Goal: Task Accomplishment & Management: Complete application form

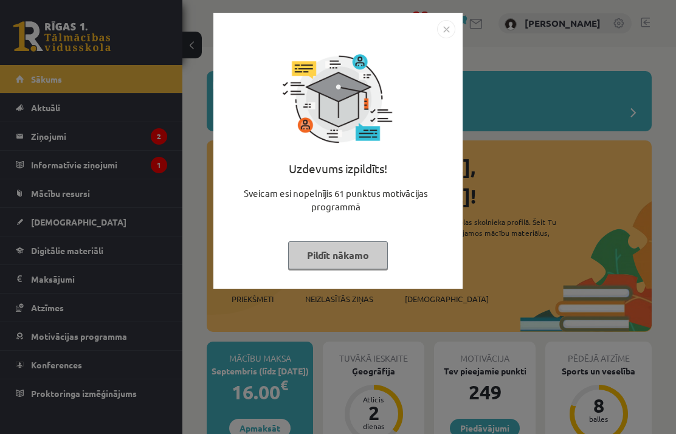
click at [348, 249] on button "Pildīt nākamo" at bounding box center [338, 255] width 100 height 28
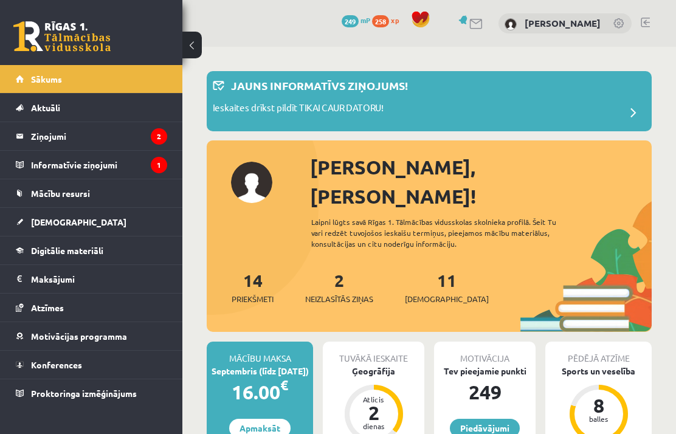
click at [112, 192] on link "Mācību resursi" at bounding box center [91, 193] width 151 height 28
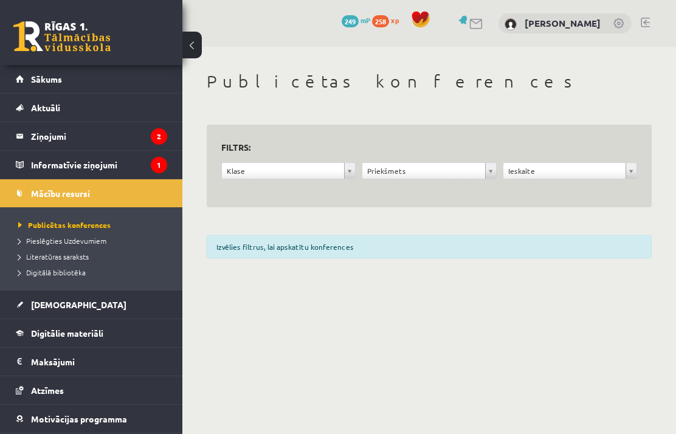
click at [101, 331] on span "Digitālie materiāli" at bounding box center [67, 332] width 72 height 11
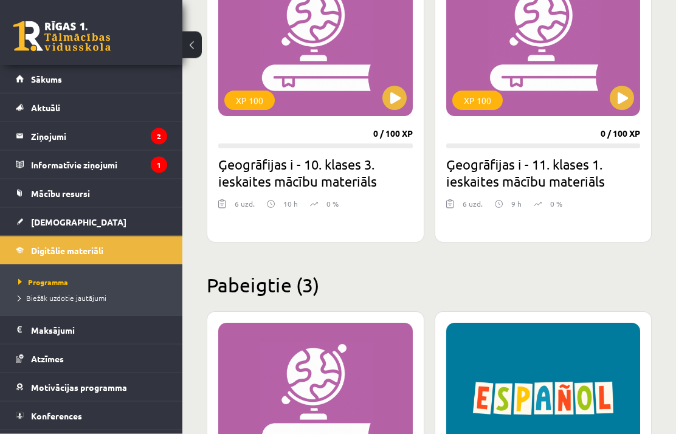
scroll to position [679, 0]
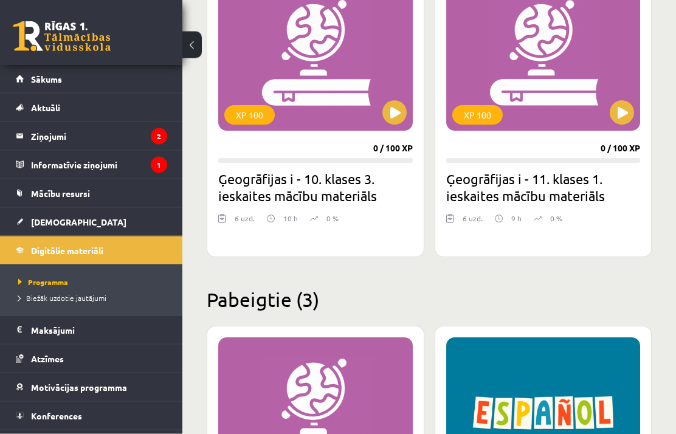
click at [606, 72] on div "XP 100" at bounding box center [543, 55] width 194 height 152
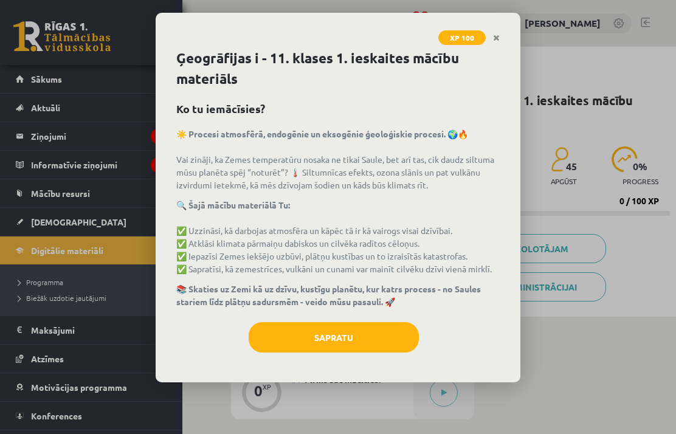
click at [343, 325] on button "Sapratu" at bounding box center [333, 337] width 170 height 30
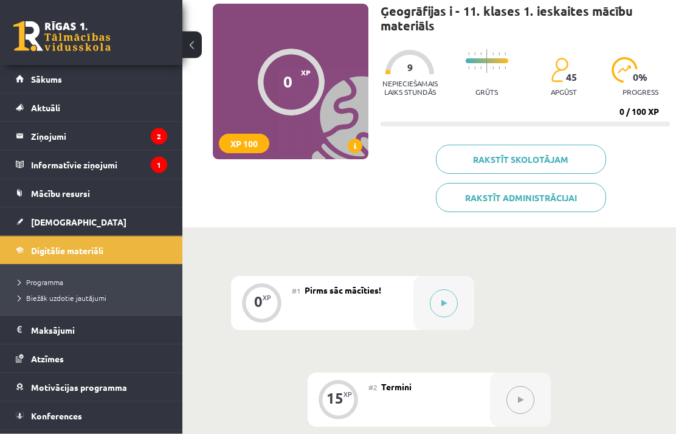
scroll to position [87, 0]
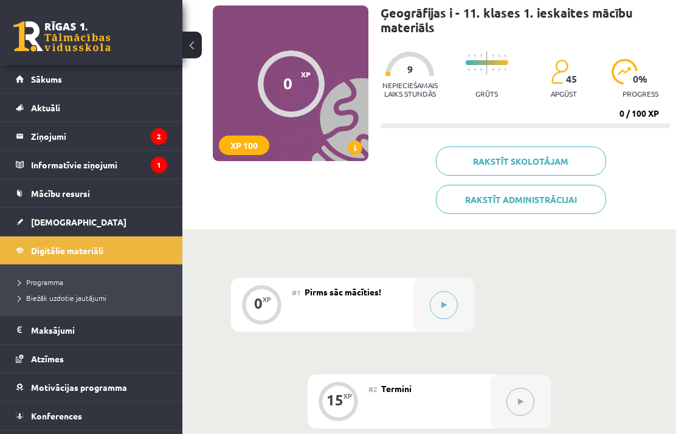
click at [441, 305] on icon at bounding box center [443, 304] width 5 height 7
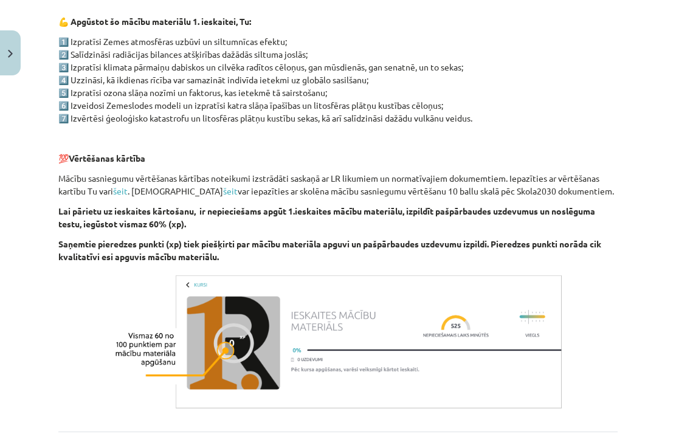
scroll to position [646, 0]
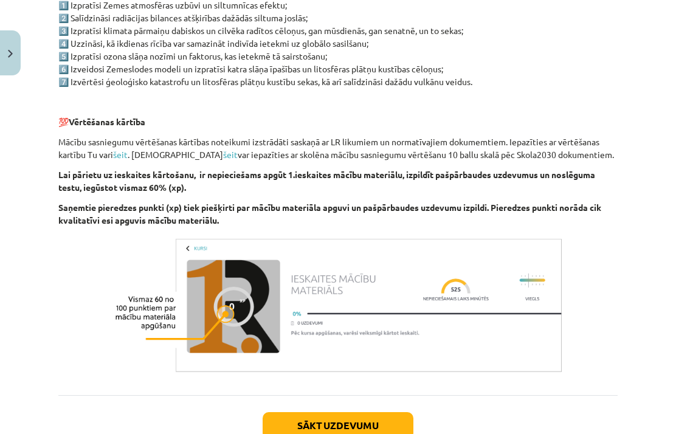
click at [367, 419] on button "Sākt uzdevumu" at bounding box center [337, 425] width 151 height 27
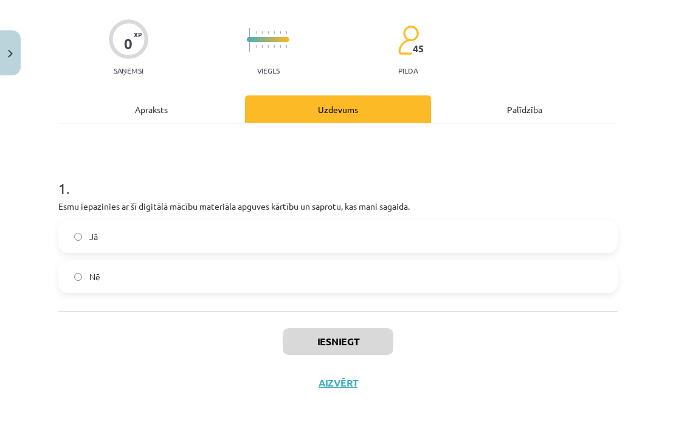
scroll to position [33, 0]
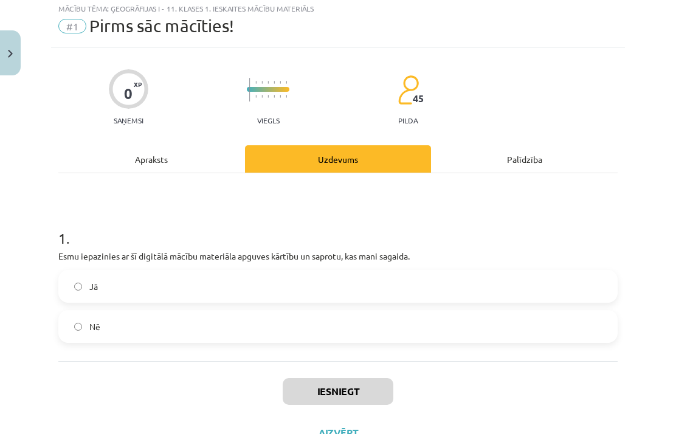
click at [406, 286] on label "Jā" at bounding box center [338, 286] width 557 height 30
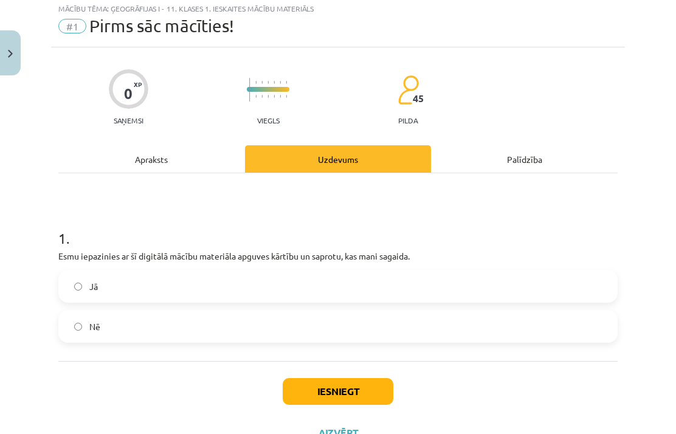
click at [362, 388] on button "Iesniegt" at bounding box center [338, 391] width 111 height 27
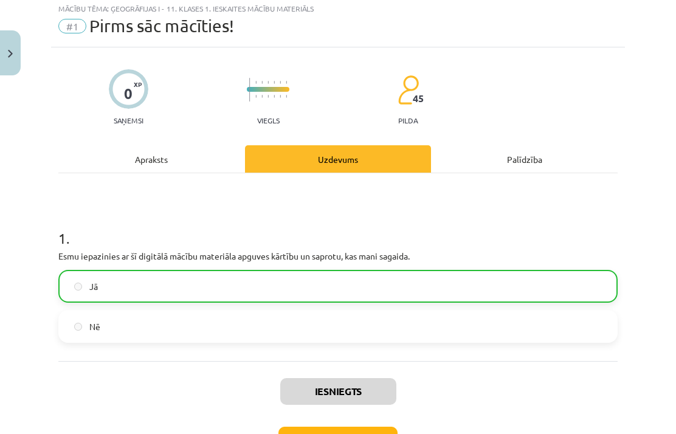
click at [362, 433] on button "Nākamā nodarbība" at bounding box center [337, 440] width 119 height 28
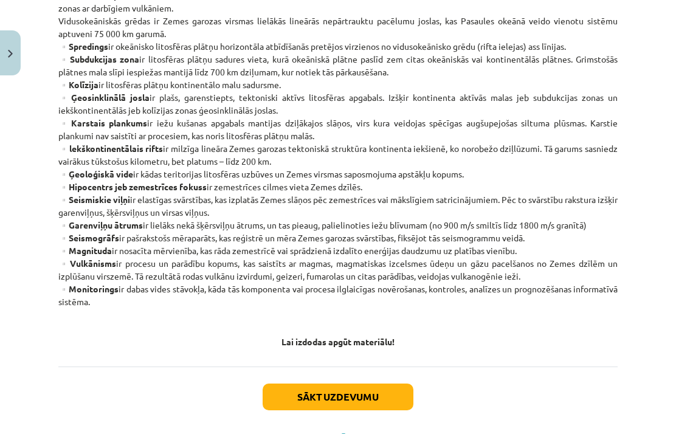
scroll to position [651, 0]
click at [363, 409] on button "Sākt uzdevumu" at bounding box center [337, 397] width 151 height 27
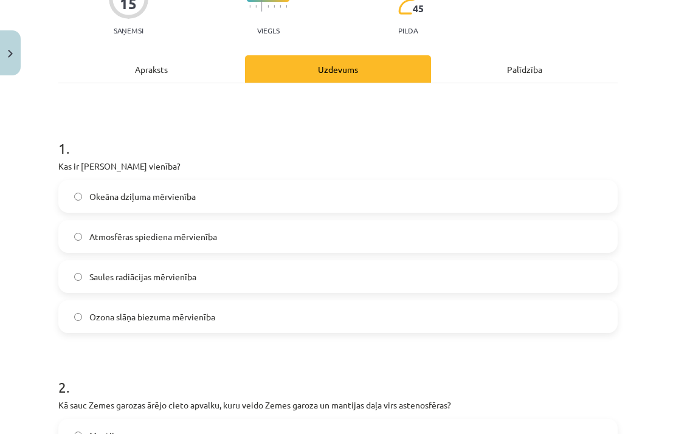
scroll to position [30, 0]
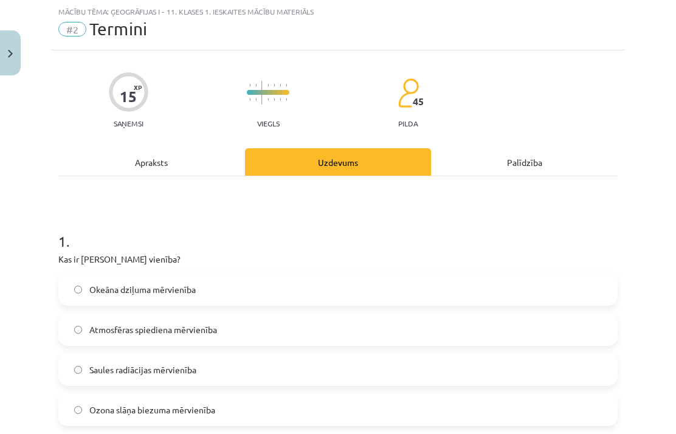
click at [170, 162] on div "Apraksts" at bounding box center [151, 161] width 187 height 27
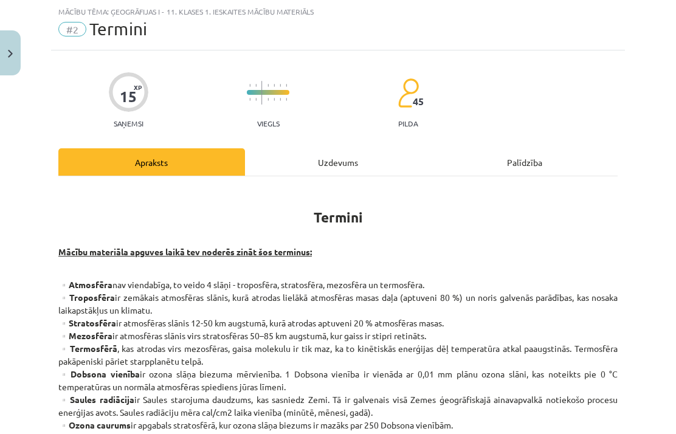
click at [368, 174] on div "Uzdevums" at bounding box center [338, 161] width 187 height 27
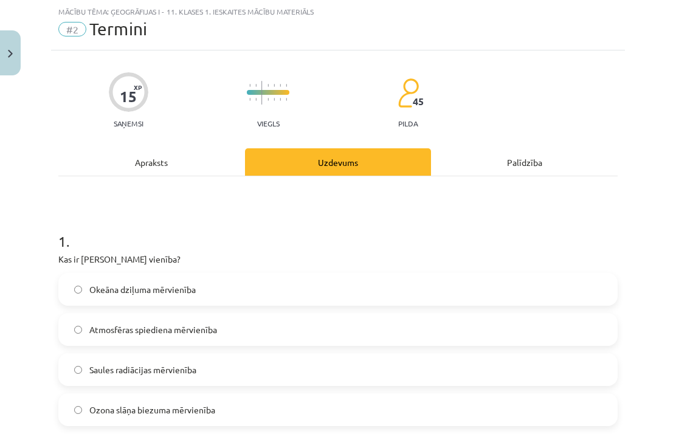
click at [262, 398] on label "Ozona slāņa biezuma mērvienība" at bounding box center [338, 409] width 557 height 30
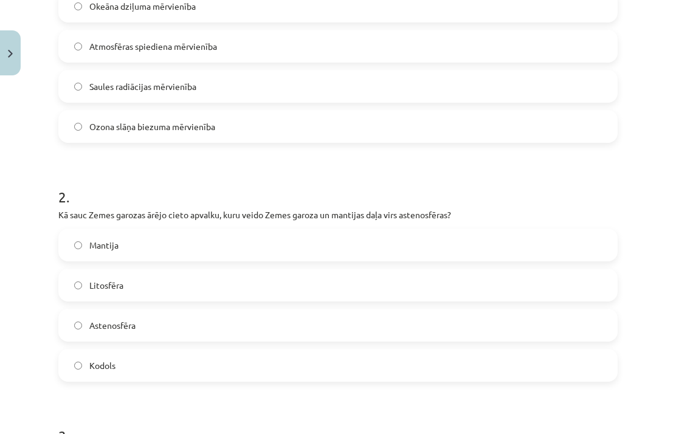
scroll to position [315, 0]
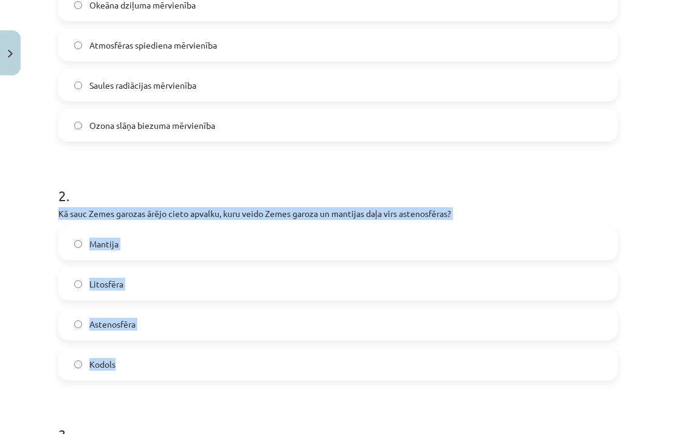
copy div "Kā sauc Zemes garozas ārējo cieto apvalku, [MEDICAL_DATA] veido Zemes garoza un…"
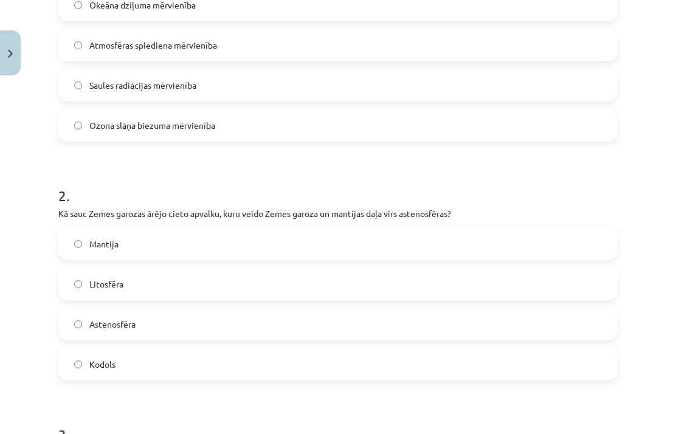
click at [238, 287] on label "Litosfēra" at bounding box center [338, 284] width 557 height 30
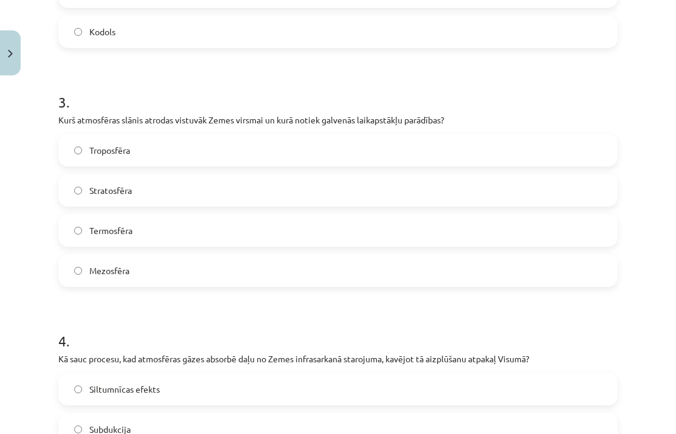
scroll to position [646, 0]
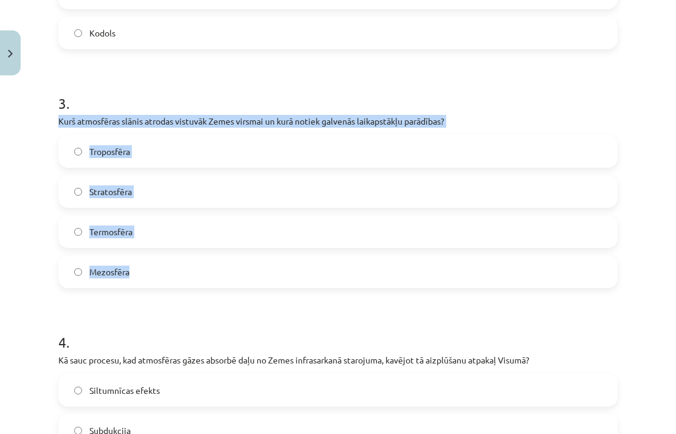
copy div "Kurš atmosfēras slānis atrodas vistuvāk Zemes virsmai un kurā notiek galvenās l…"
click at [213, 316] on h1 "4 ." at bounding box center [337, 331] width 559 height 38
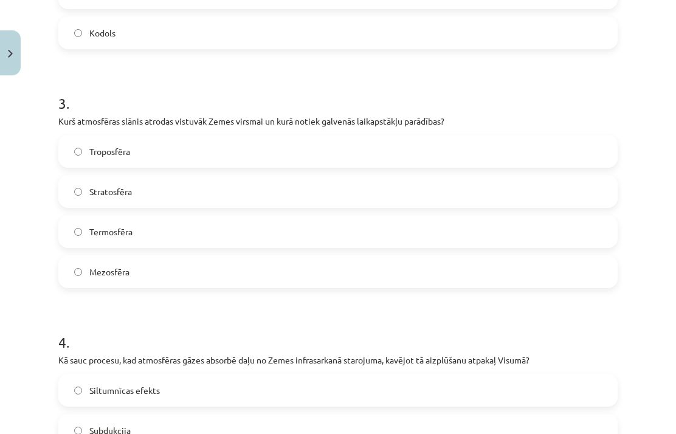
click at [236, 148] on label "Troposfēra" at bounding box center [338, 151] width 557 height 30
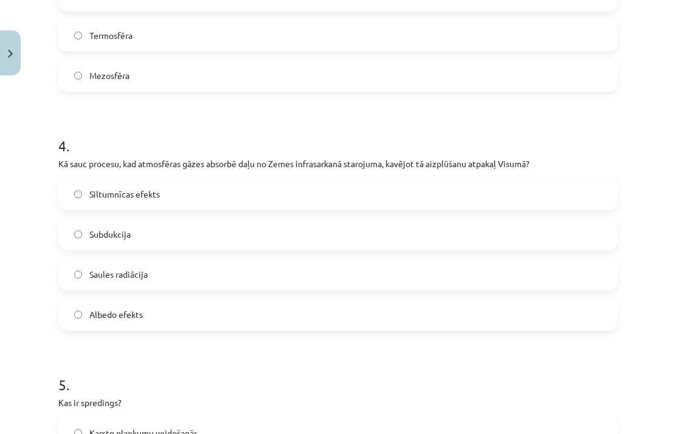
scroll to position [840, 0]
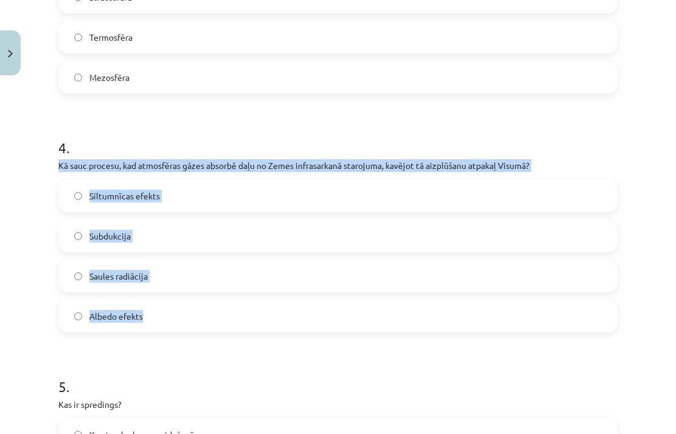
click at [201, 380] on h1 "5 ." at bounding box center [337, 376] width 559 height 38
click at [371, 377] on h1 "5 ." at bounding box center [337, 376] width 559 height 38
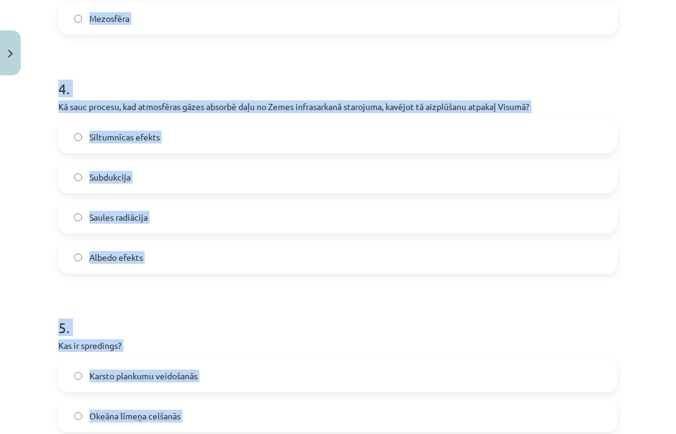
scroll to position [886, 0]
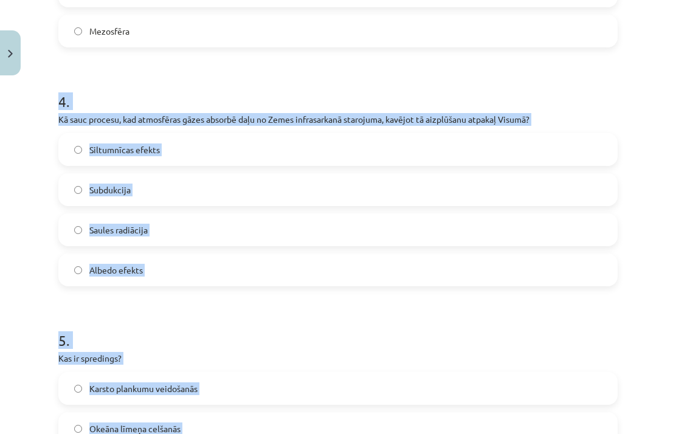
copy div "4 . Kā sauc procesu, kad atmosfēras gāzes absorbē daļu no Zemes infrasarkanā st…"
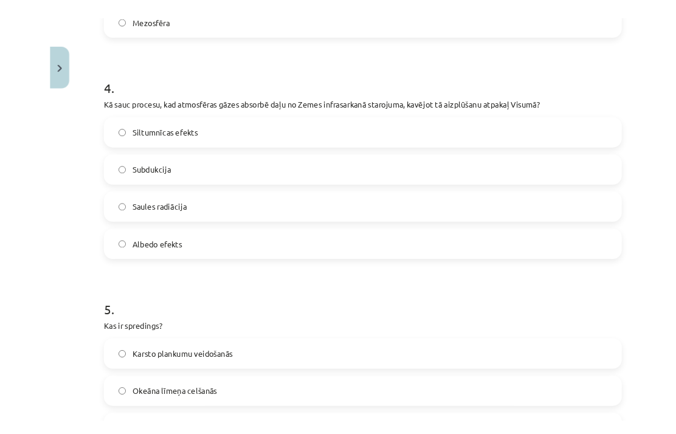
scroll to position [71, 0]
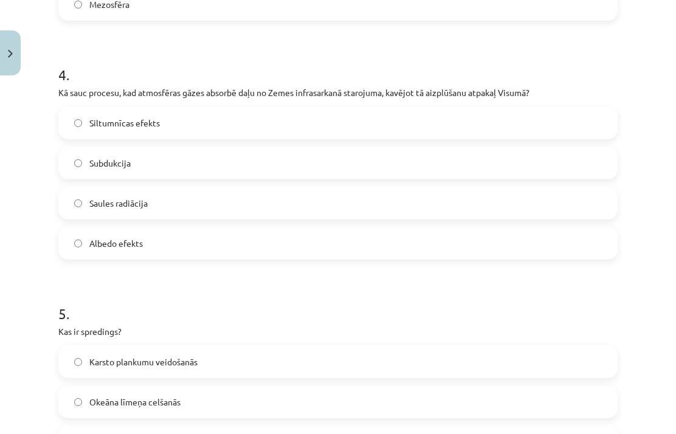
click at [288, 122] on label "Siltumnīcas efekts" at bounding box center [338, 123] width 557 height 30
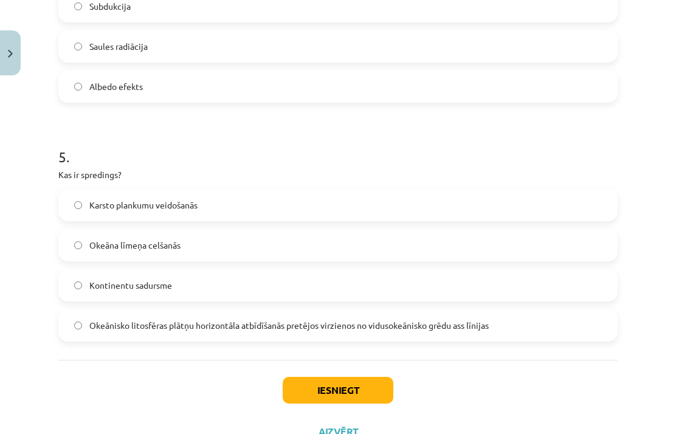
scroll to position [1067, 0]
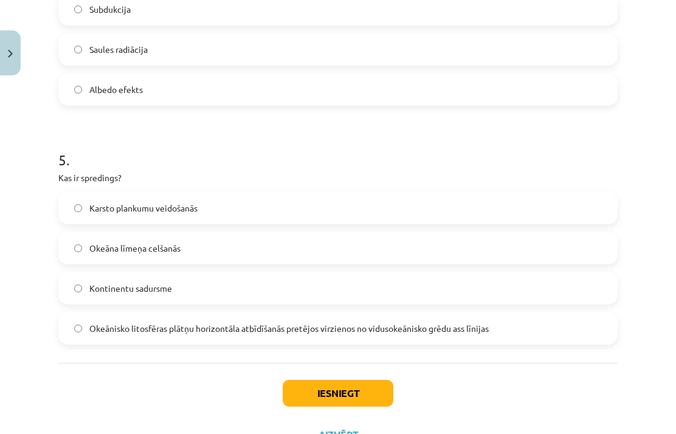
click at [239, 322] on span "Okeānisko litosfēras plātņu horizontāla atbīdīšanās pretējos virzienos no vidus…" at bounding box center [288, 328] width 399 height 13
click at [340, 400] on button "Iesniegt" at bounding box center [338, 393] width 111 height 27
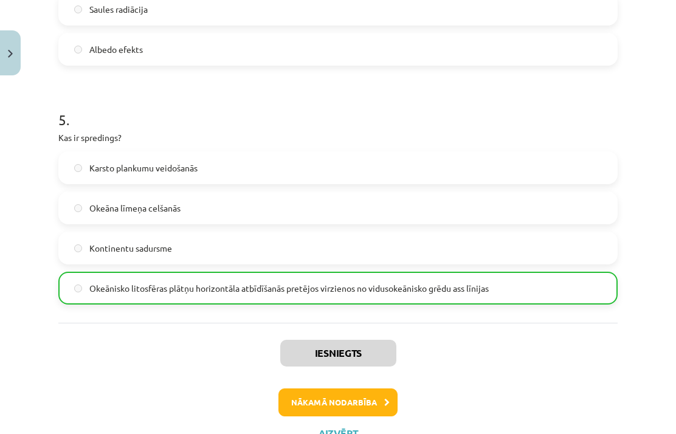
click at [361, 397] on button "Nākamā nodarbība" at bounding box center [337, 402] width 119 height 28
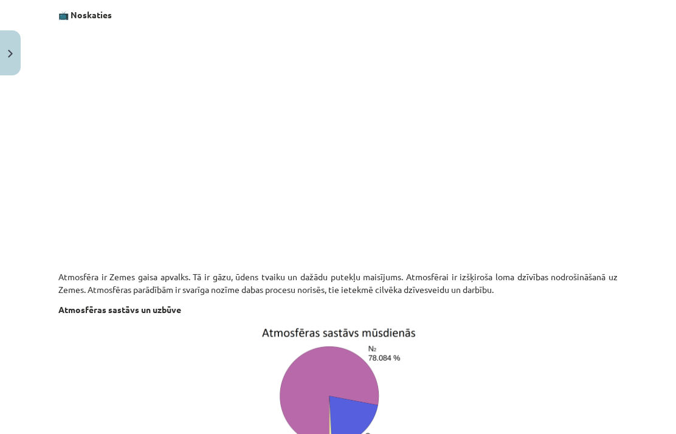
scroll to position [30, 0]
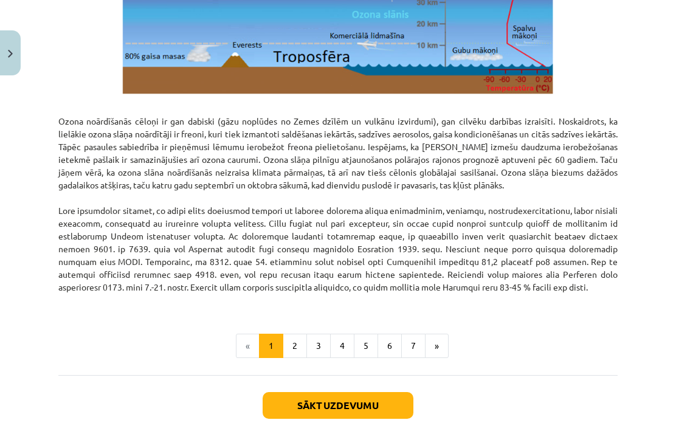
click at [301, 334] on button "2" at bounding box center [295, 346] width 24 height 24
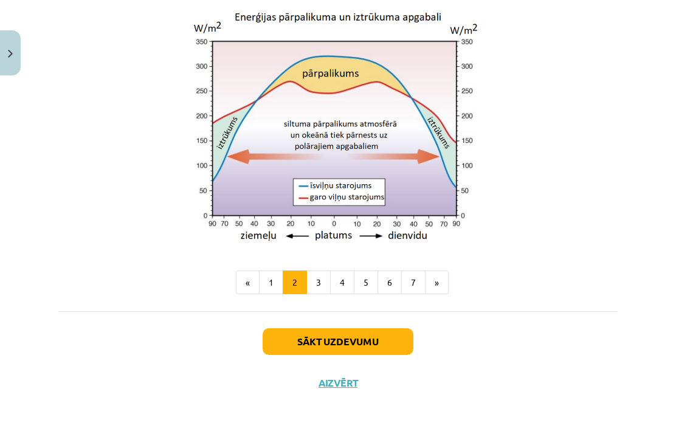
scroll to position [1054, 0]
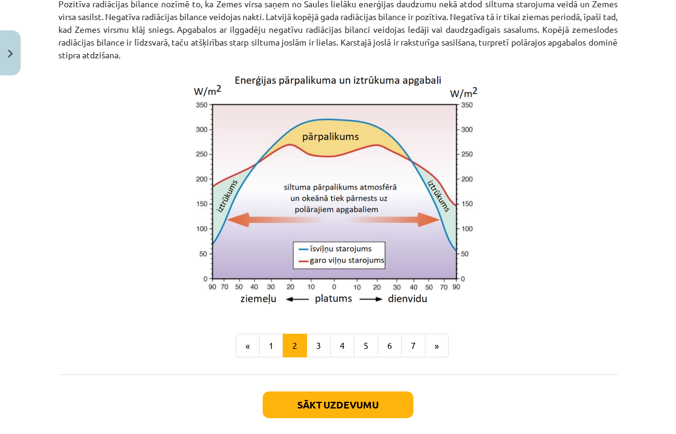
click at [324, 334] on button "3" at bounding box center [318, 346] width 24 height 24
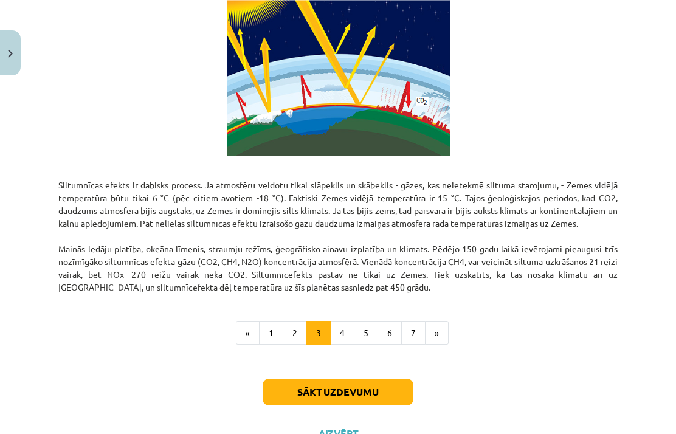
click at [346, 334] on button "4" at bounding box center [342, 333] width 24 height 24
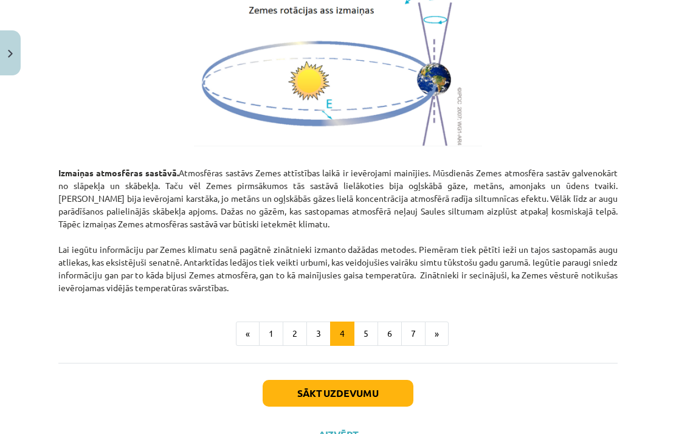
click at [368, 332] on button "5" at bounding box center [366, 333] width 24 height 24
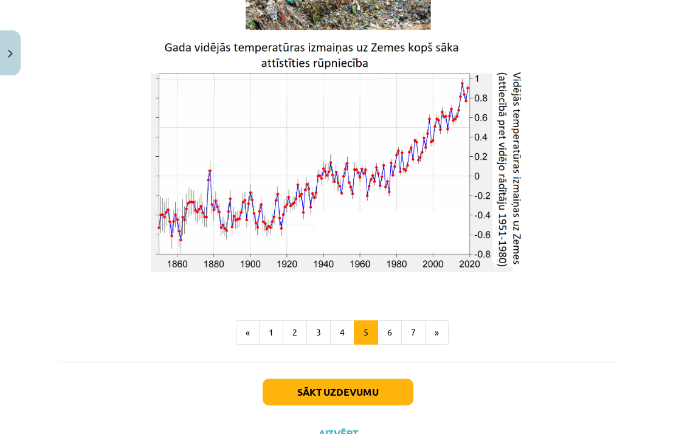
click at [395, 334] on button "6" at bounding box center [389, 332] width 24 height 24
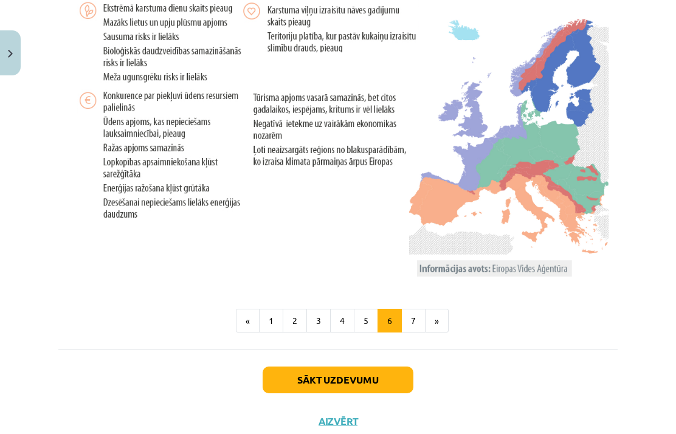
click at [415, 333] on button "7" at bounding box center [413, 321] width 24 height 24
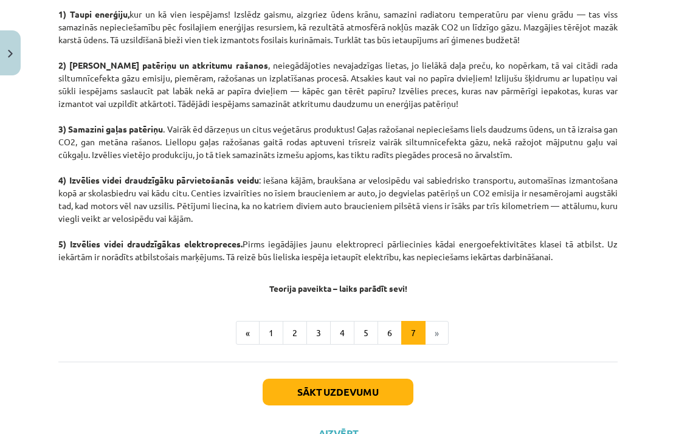
scroll to position [629, 0]
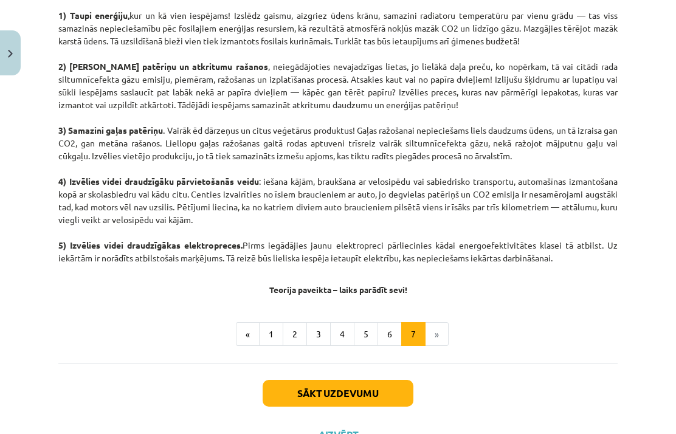
click at [372, 397] on button "Sākt uzdevumu" at bounding box center [337, 393] width 151 height 27
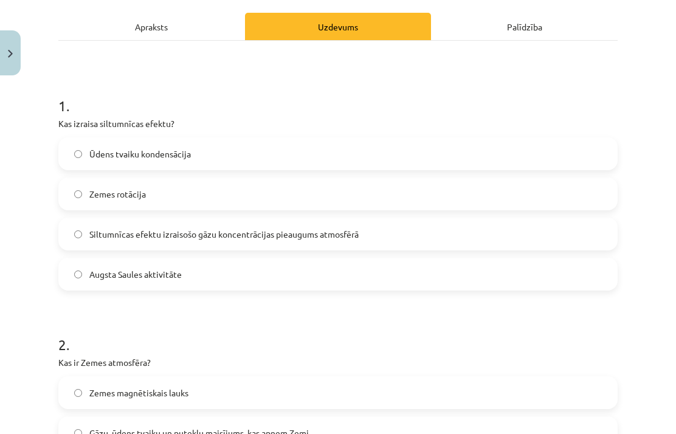
scroll to position [165, 0]
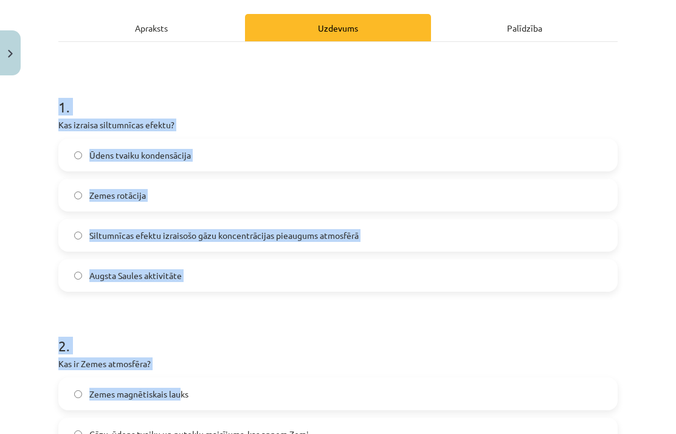
click at [39, 359] on div "Mācību tēma: Ģeogrāfijas i - 11. klases 1. ieskaites mācību materiāls #3 1. tēm…" at bounding box center [338, 217] width 676 height 434
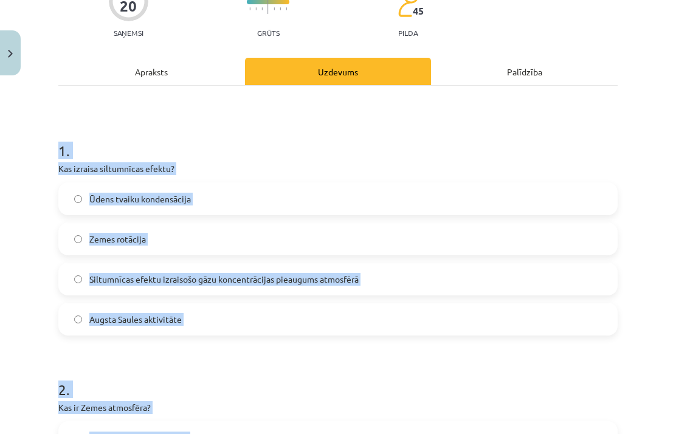
scroll to position [53, 0]
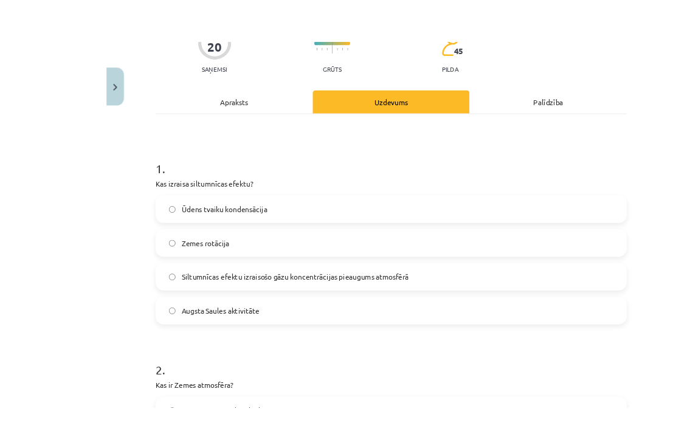
scroll to position [12, 0]
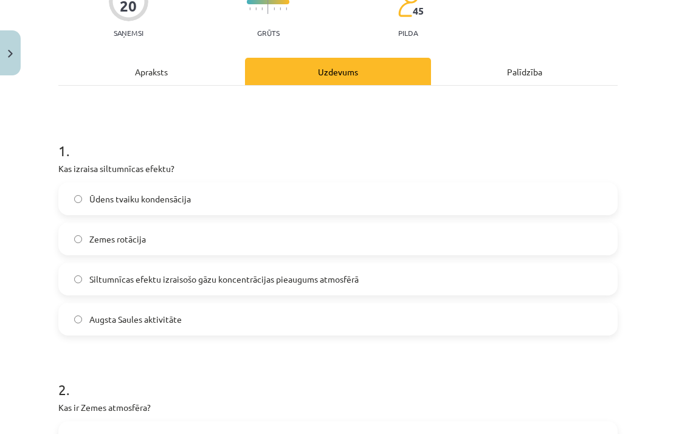
click at [311, 273] on span "Siltumnīcas efektu izraisošo gāzu koncentrācijas pieaugums atmosfērā" at bounding box center [223, 279] width 269 height 13
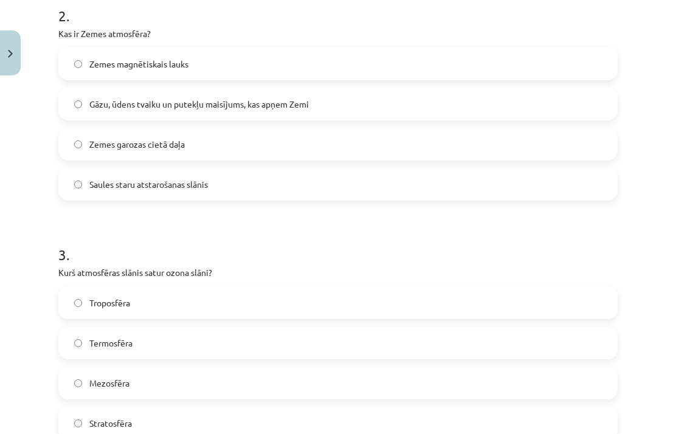
scroll to position [491, 0]
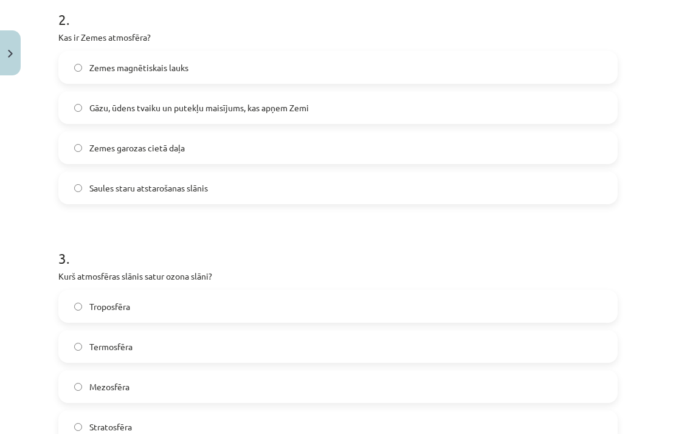
click at [318, 120] on label "Gāzu, ūdens tvaiku un putekļu maisījums, kas apņem Zemi" at bounding box center [338, 107] width 557 height 30
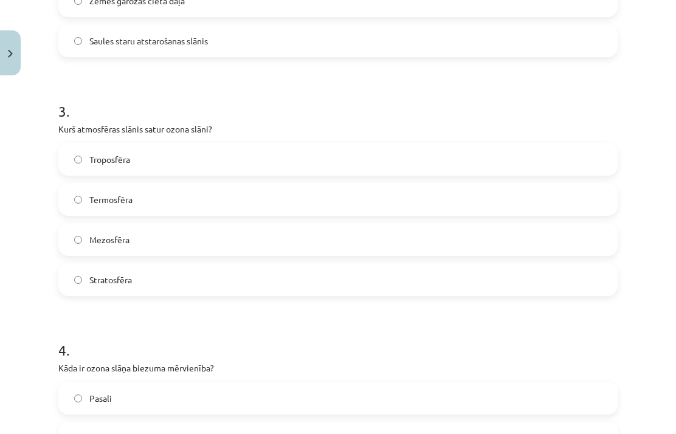
scroll to position [636, 0]
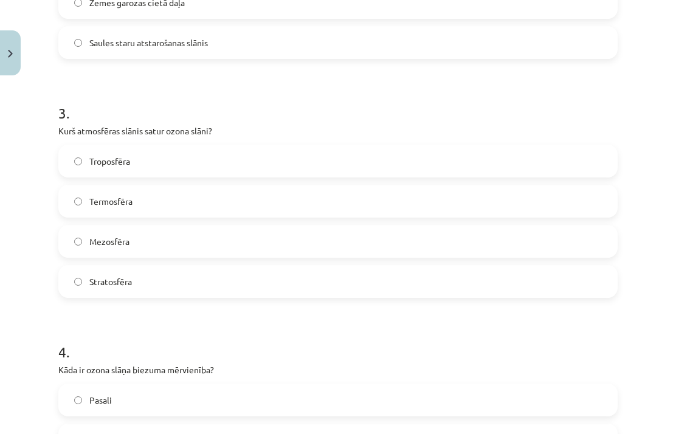
click at [173, 206] on label "Termosfēra" at bounding box center [338, 201] width 557 height 30
click at [153, 289] on label "Stratosfēra" at bounding box center [338, 281] width 557 height 30
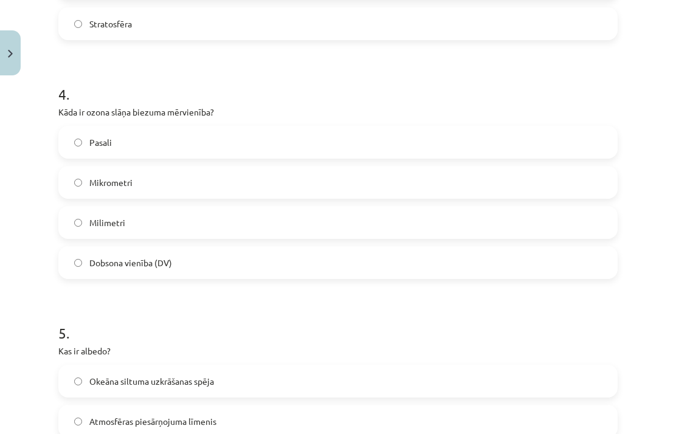
scroll to position [892, 0]
click at [268, 254] on label "Dobsona vienība (DV)" at bounding box center [338, 263] width 557 height 30
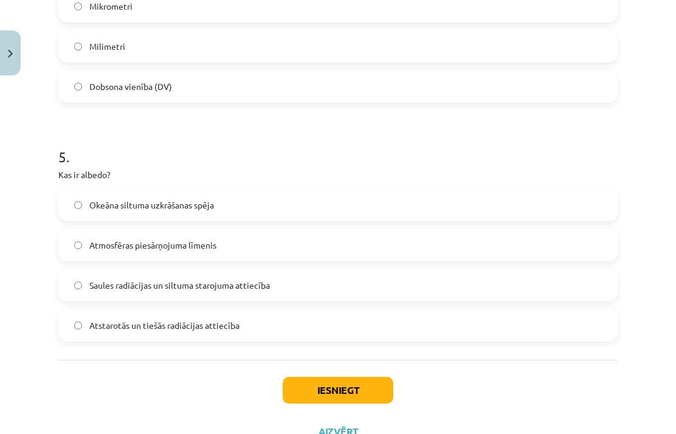
scroll to position [1069, 0]
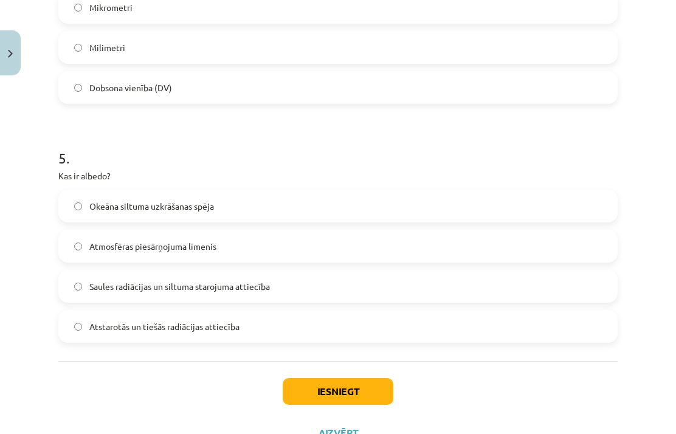
click at [214, 326] on span "Atstarotās un tiešās radiācijas attiecība" at bounding box center [164, 326] width 150 height 13
click at [360, 386] on button "Iesniegt" at bounding box center [338, 391] width 111 height 27
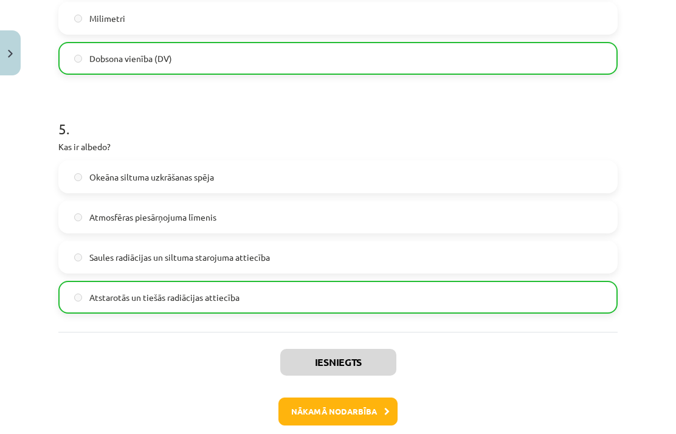
click at [358, 420] on button "Nākamā nodarbība" at bounding box center [337, 411] width 119 height 28
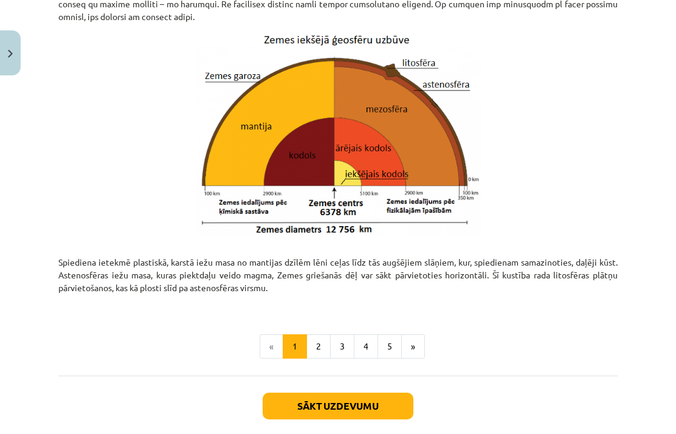
click at [317, 334] on button "2" at bounding box center [318, 346] width 24 height 24
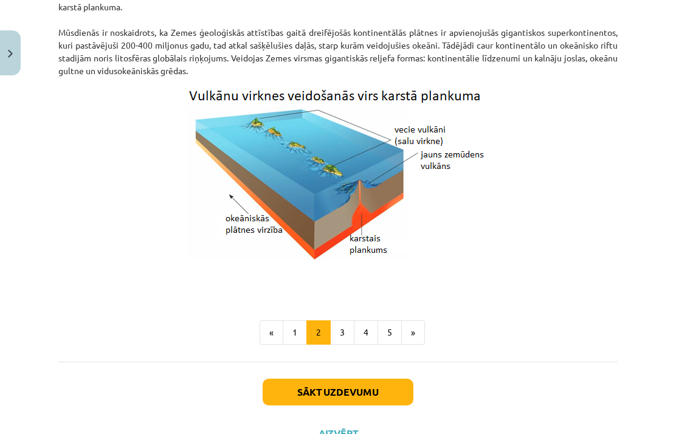
click at [348, 329] on button "3" at bounding box center [342, 332] width 24 height 24
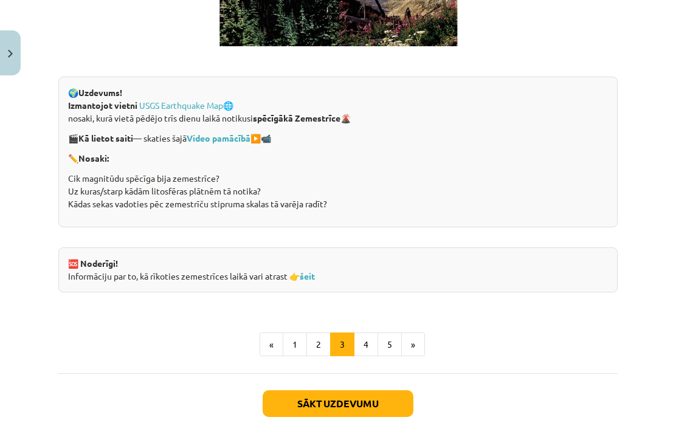
scroll to position [2344, 0]
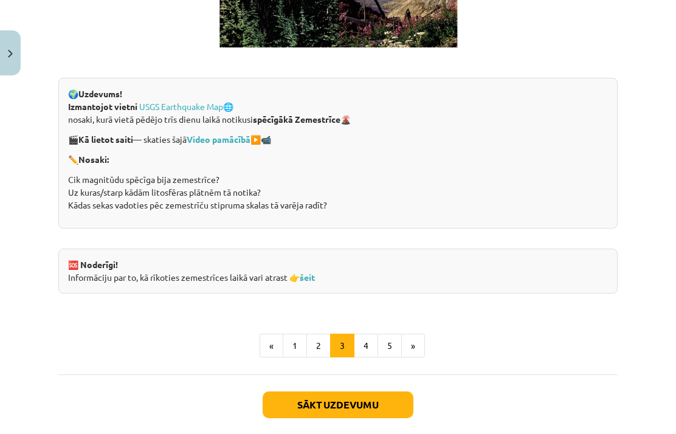
click at [372, 339] on button "4" at bounding box center [366, 346] width 24 height 24
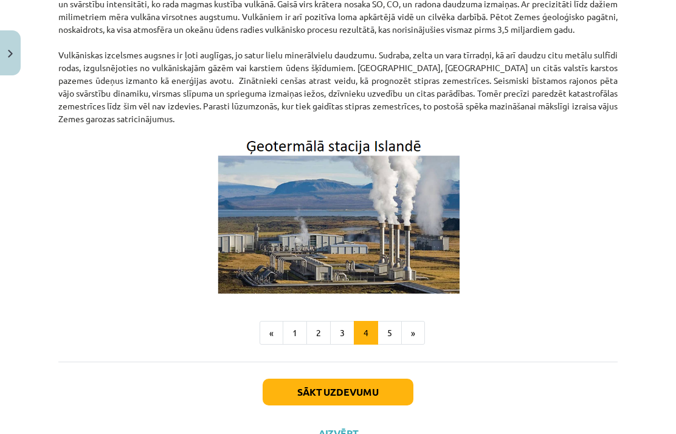
click at [397, 325] on button "5" at bounding box center [389, 333] width 24 height 24
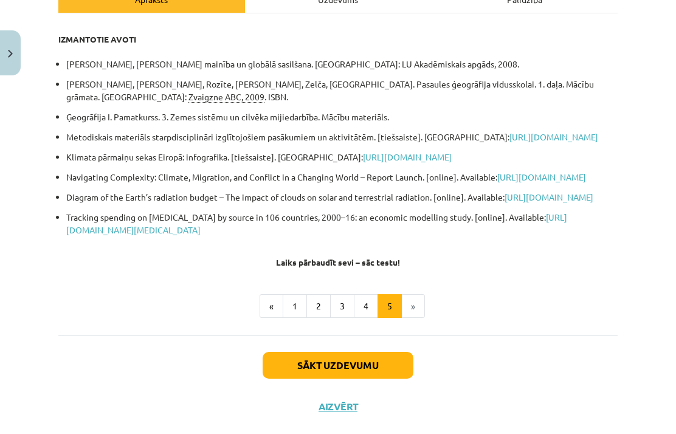
click at [365, 379] on button "Sākt uzdevumu" at bounding box center [337, 365] width 151 height 27
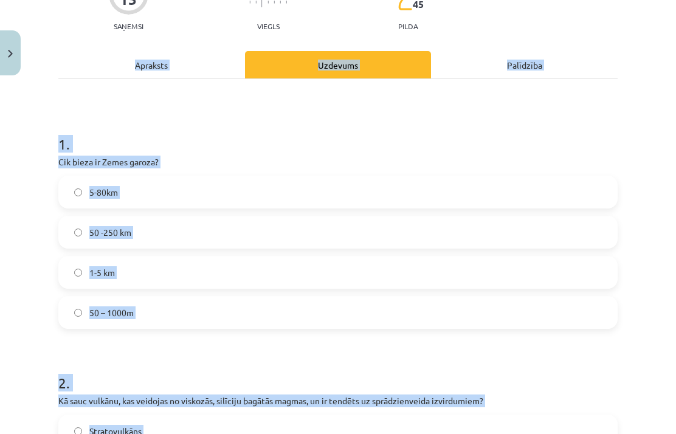
scroll to position [118, 0]
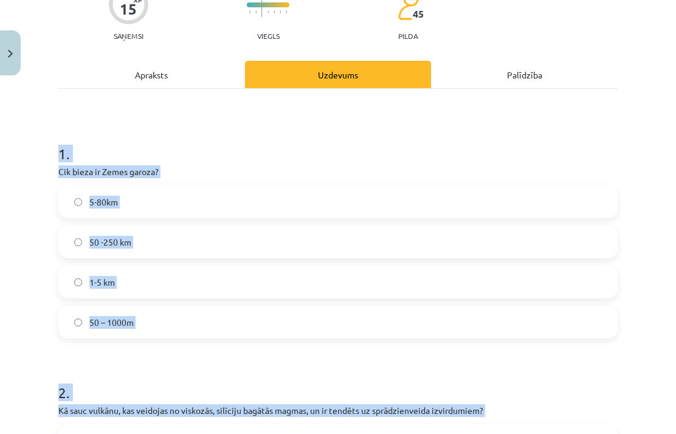
click at [674, 180] on div "Mācību tēma: Ģeogrāfijas i - 11. klases 1. ieskaites mācību materiāls #4 2. tēm…" at bounding box center [338, 217] width 676 height 434
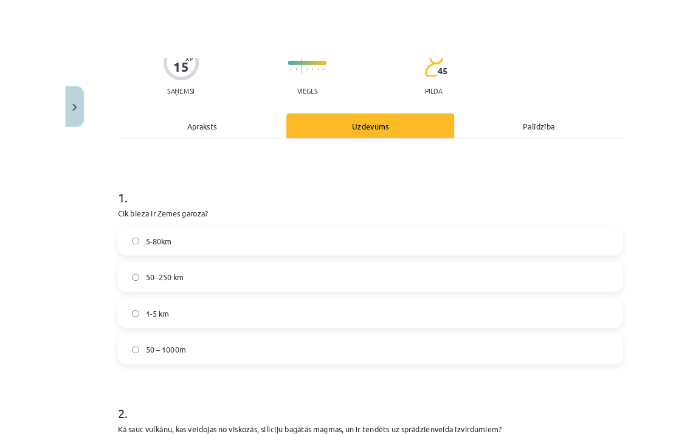
scroll to position [2, 0]
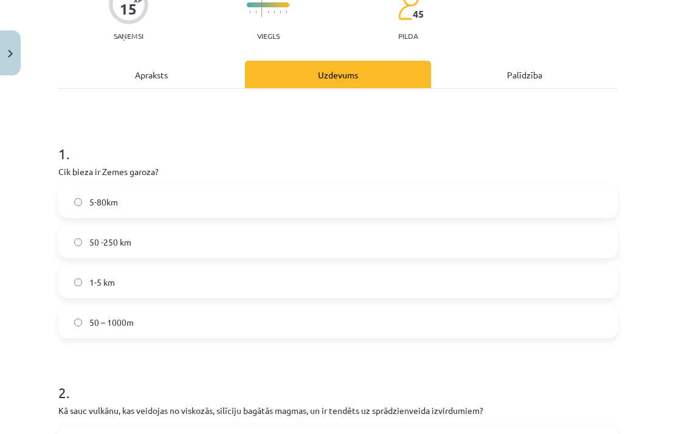
click at [289, 198] on label "5-80km" at bounding box center [338, 202] width 557 height 30
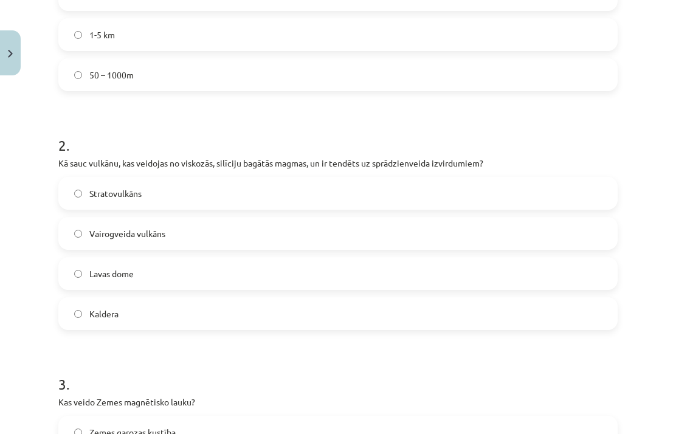
scroll to position [372, 0]
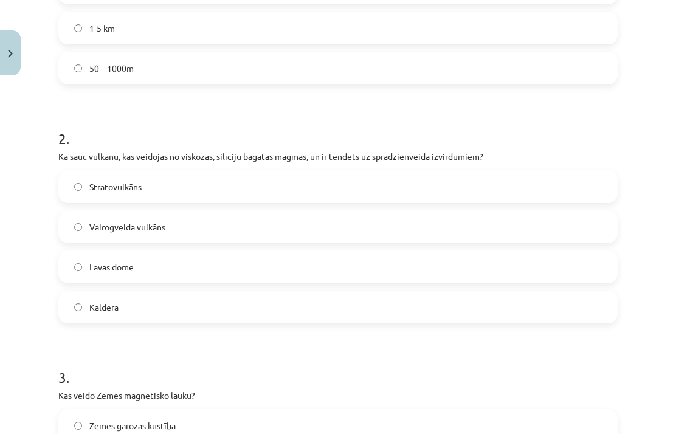
click at [245, 187] on label "Stratovulkāns" at bounding box center [338, 186] width 557 height 30
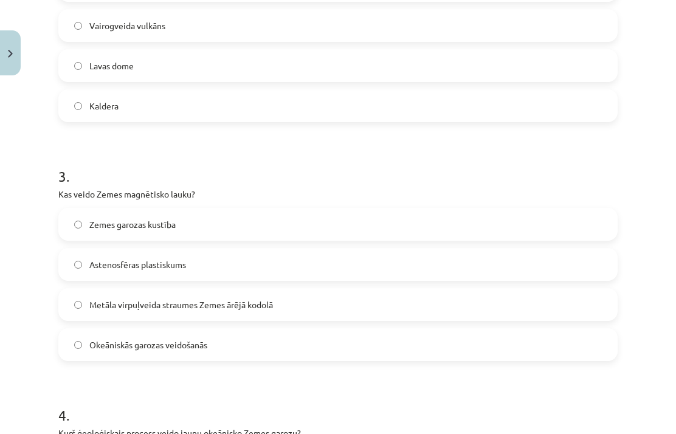
scroll to position [572, 0]
click at [241, 309] on span "Metāla virpuļveida straumes Zemes ārējā kodolā" at bounding box center [180, 305] width 183 height 13
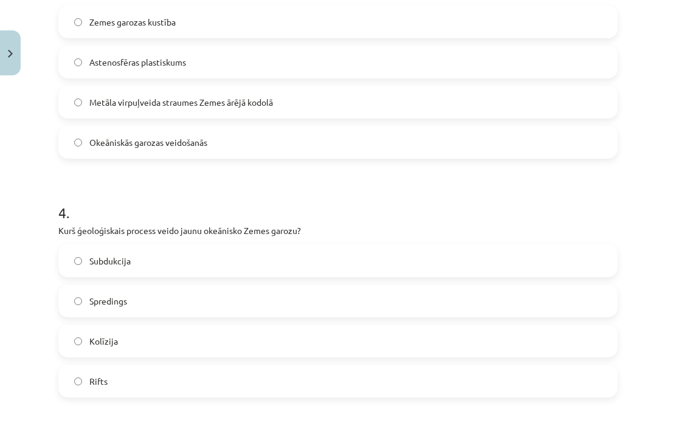
scroll to position [777, 0]
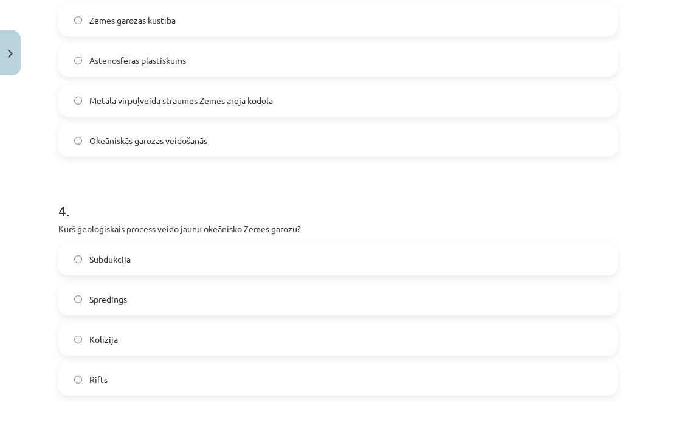
click at [208, 302] on label "Spredings" at bounding box center [338, 299] width 557 height 30
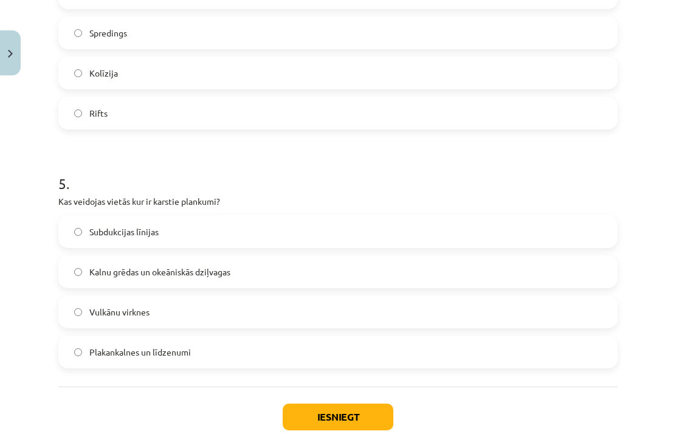
scroll to position [1044, 0]
click at [206, 310] on label "Vulkānu virknes" at bounding box center [338, 311] width 557 height 30
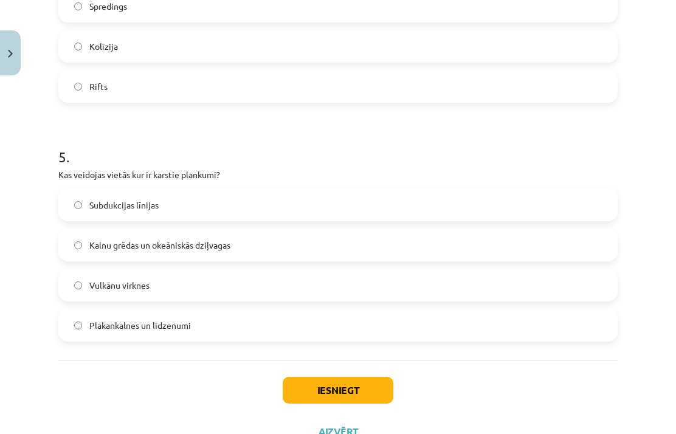
scroll to position [1069, 0]
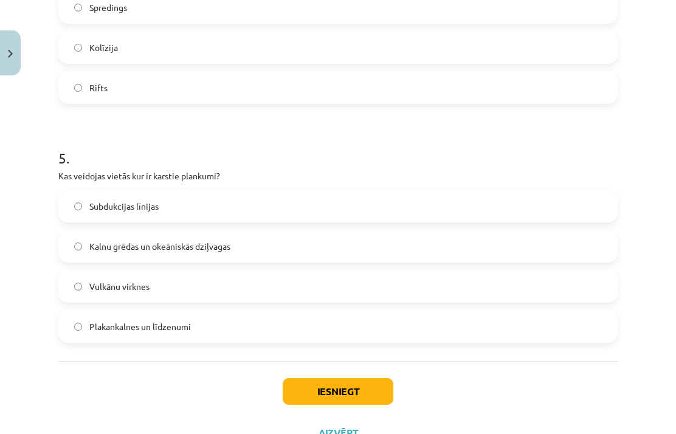
click at [338, 385] on button "Iesniegt" at bounding box center [338, 391] width 111 height 27
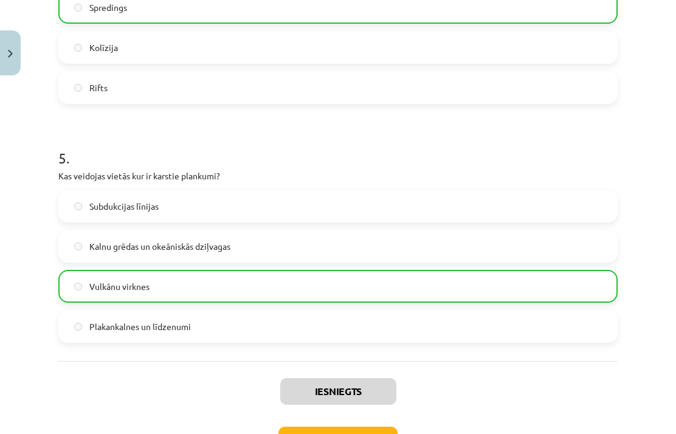
click at [365, 430] on button "Nākamā nodarbība" at bounding box center [337, 440] width 119 height 28
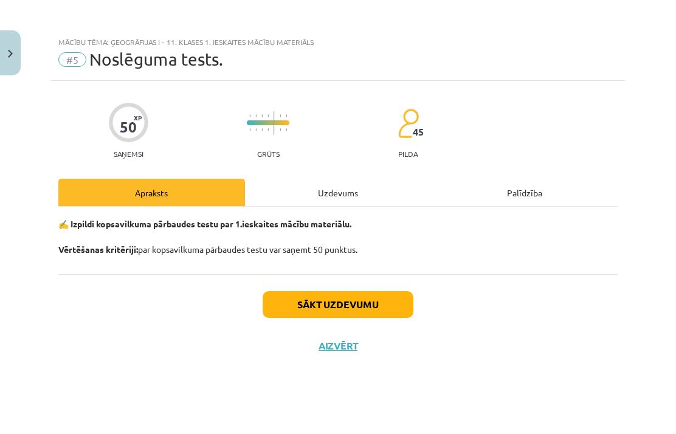
scroll to position [0, 0]
click at [361, 302] on button "Sākt uzdevumu" at bounding box center [337, 304] width 151 height 27
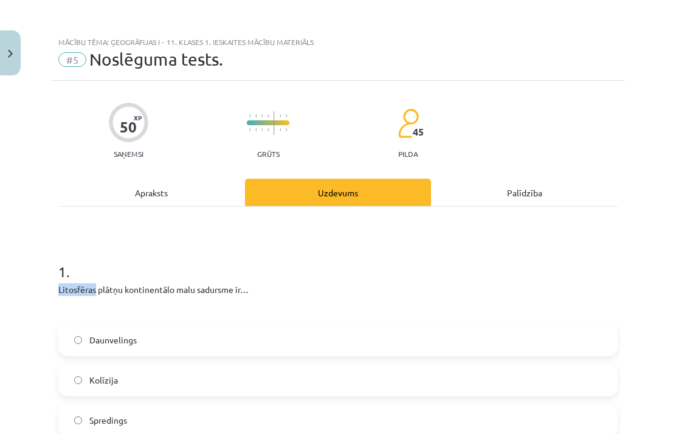
click at [103, 283] on p "Litosfēras plātņu kontinentālo malu sadursme ir…" at bounding box center [337, 289] width 559 height 13
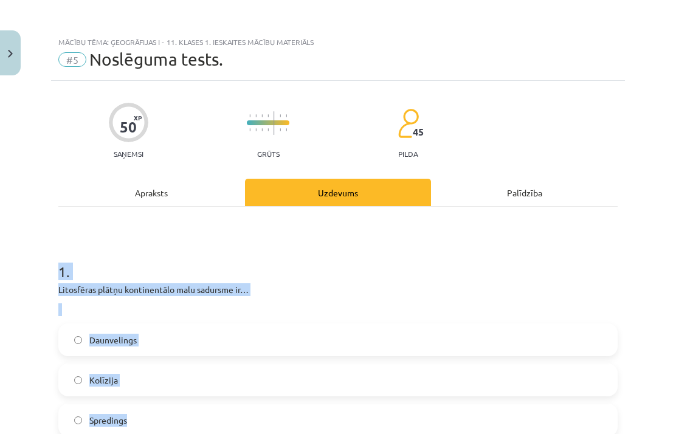
scroll to position [91, 0]
click at [426, 242] on h1 "1 ." at bounding box center [337, 261] width 559 height 38
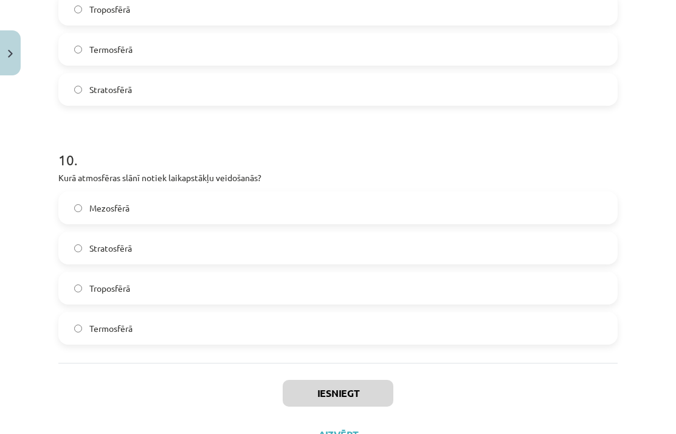
scroll to position [2241, 0]
click at [637, 336] on div "Mācību tēma: Ģeogrāfijas i - 11. klases 1. ieskaites mācību materiāls #5 Noslēg…" at bounding box center [338, 217] width 676 height 434
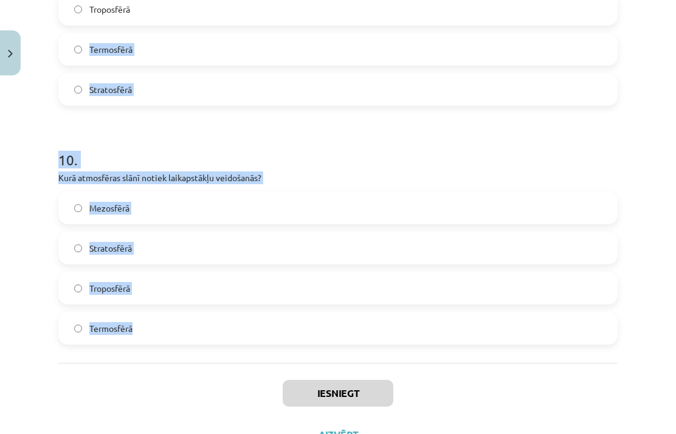
scroll to position [0, 0]
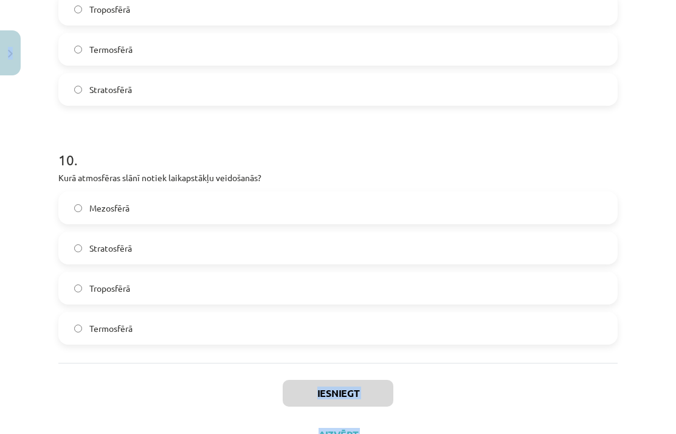
click at [59, 374] on div "Iesniegt Aizvērt" at bounding box center [337, 405] width 559 height 85
click at [551, 363] on div "Iesniegt Aizvērt" at bounding box center [337, 405] width 559 height 85
click at [141, 378] on div "Iesniegt Aizvērt" at bounding box center [337, 405] width 559 height 85
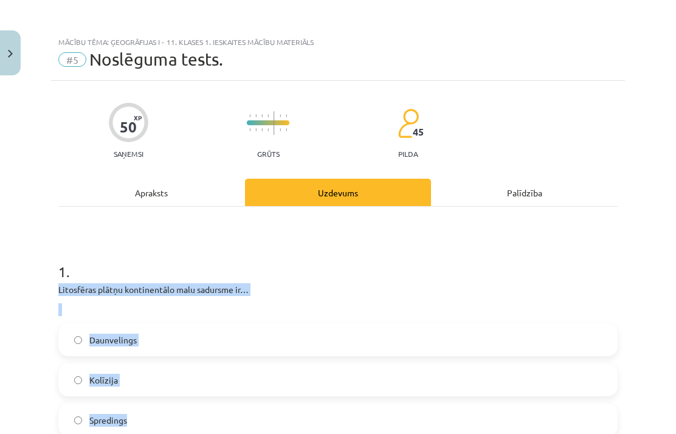
scroll to position [86, 0]
click at [264, 242] on h1 "1 ." at bounding box center [337, 261] width 559 height 38
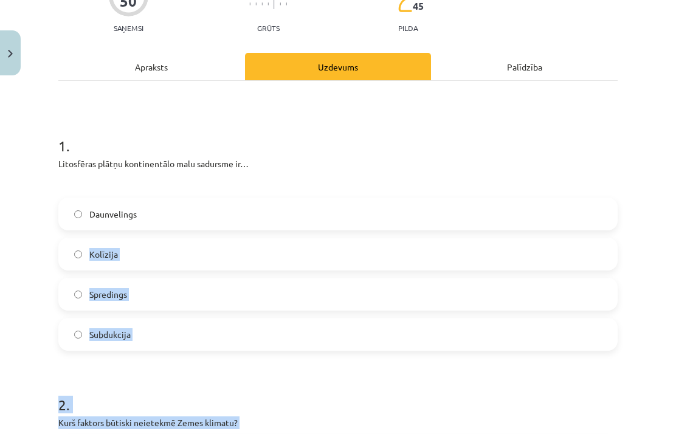
scroll to position [123, 0]
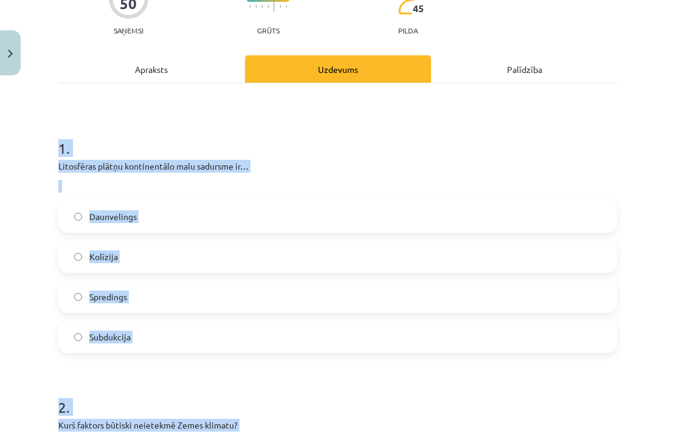
copy form "9 . Loremipsum dolors ametconsecte adip elitsedd ei… Temporincid Utlabore Etdol…"
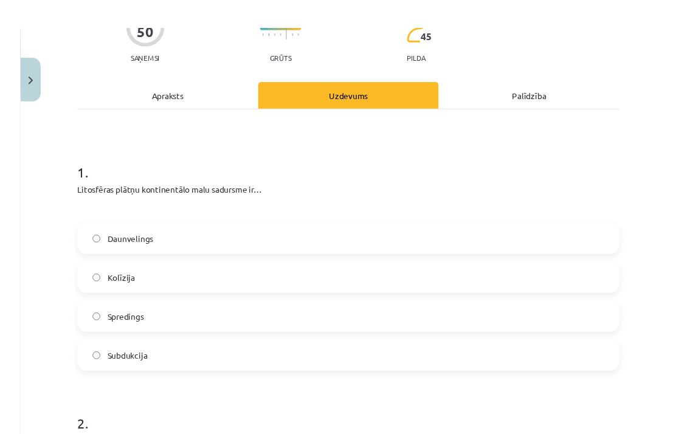
scroll to position [1, 0]
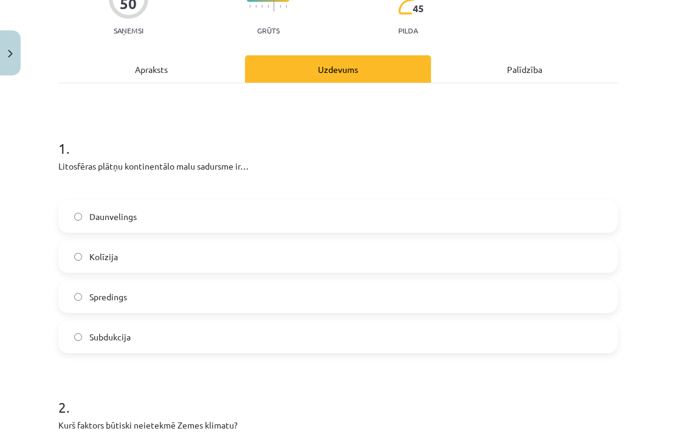
click at [321, 241] on label "Kolīzija" at bounding box center [338, 256] width 557 height 30
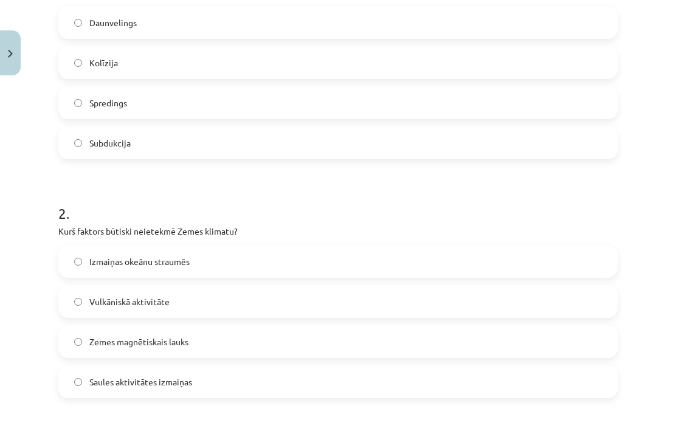
scroll to position [315, 0]
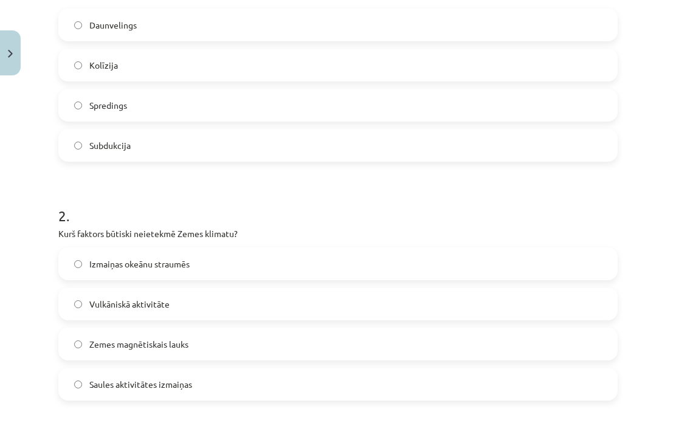
click at [231, 329] on label "Zemes magnētiskais lauks" at bounding box center [338, 344] width 557 height 30
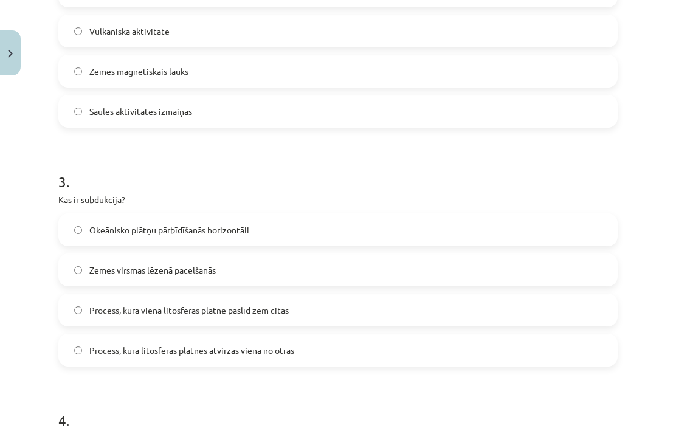
scroll to position [590, 0]
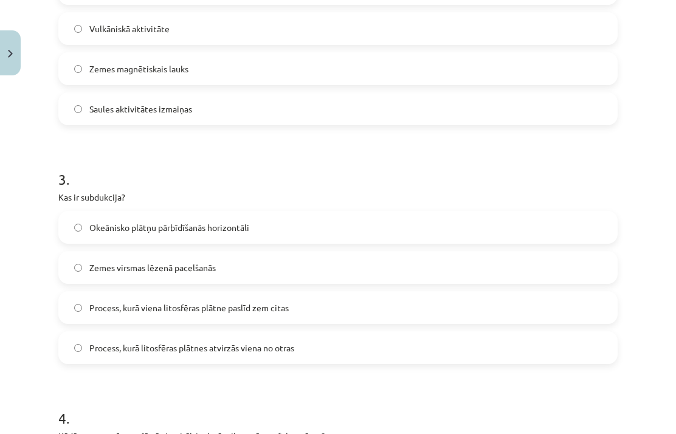
click at [247, 301] on span "Process, kurā viena litosfēras plātne paslīd zem citas" at bounding box center [188, 307] width 199 height 13
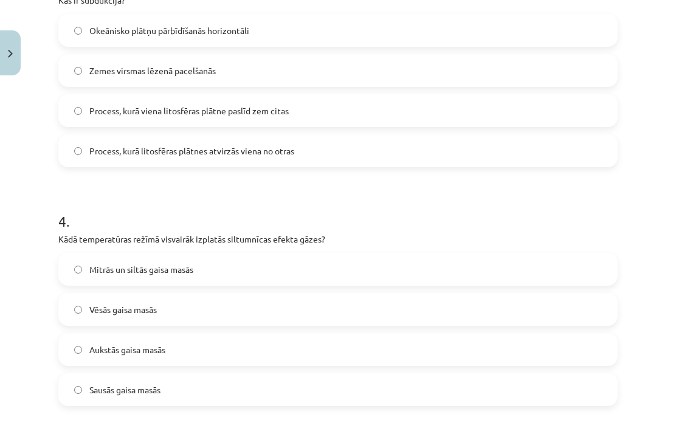
scroll to position [806, 0]
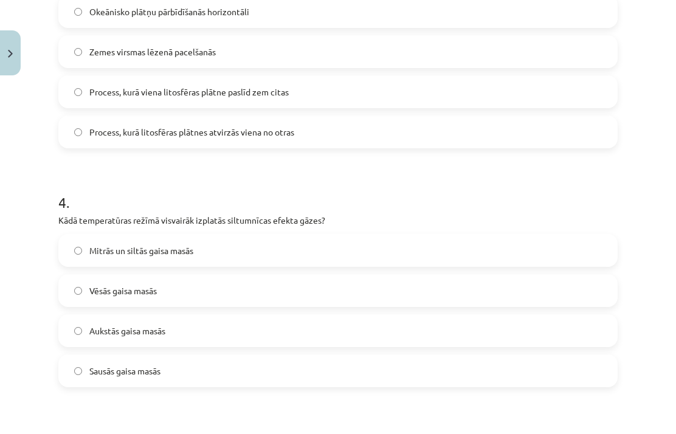
click at [319, 315] on label "Aukstās gaisa masās" at bounding box center [338, 330] width 557 height 30
click at [312, 235] on label "Mitrās un siltās gaisa masās" at bounding box center [338, 250] width 557 height 30
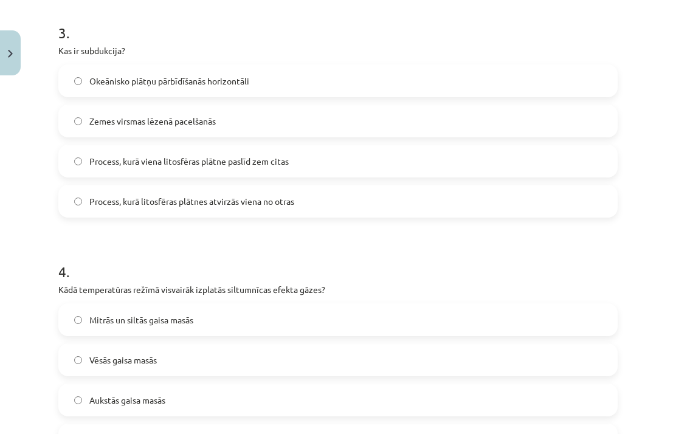
scroll to position [711, 0]
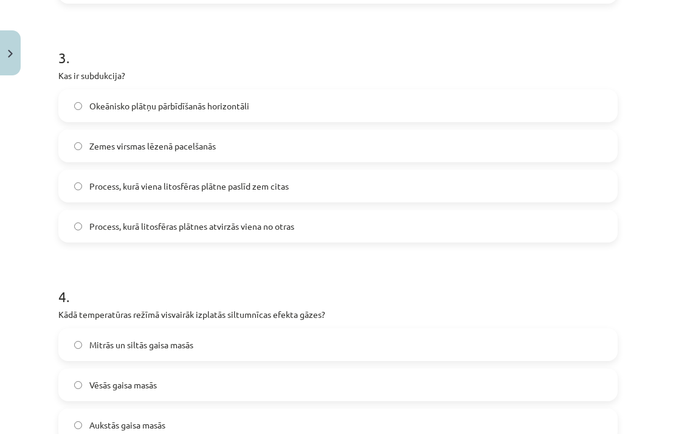
click at [303, 211] on label "Process, kurā litosfēras plātnes atvirzās viena no otras" at bounding box center [338, 226] width 557 height 30
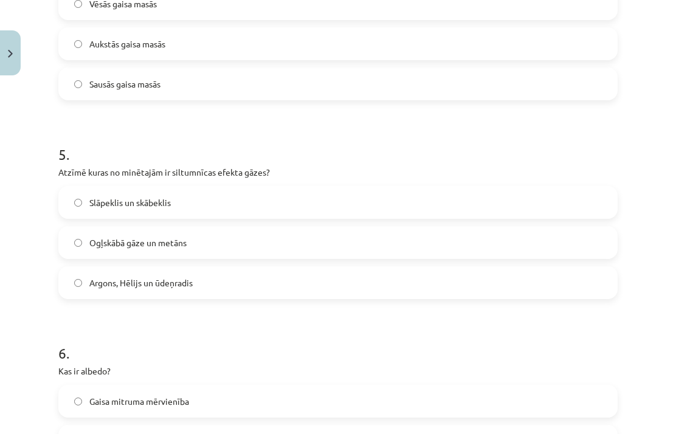
scroll to position [1092, 0]
click at [276, 228] on label "Ogļskābā gāze un metāns" at bounding box center [338, 243] width 557 height 30
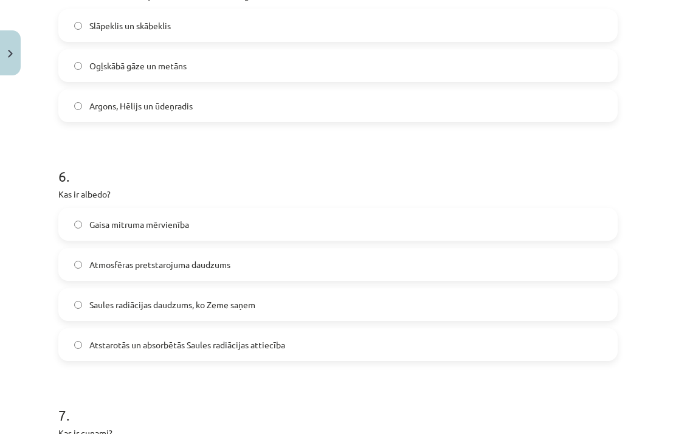
scroll to position [1268, 0]
click at [251, 290] on label "Saules radiācijas daudzums, ko Zeme saņem" at bounding box center [338, 305] width 557 height 30
click at [250, 340] on span "Atstarotās un absorbētās Saules radiācijas attiecība" at bounding box center [187, 346] width 196 height 13
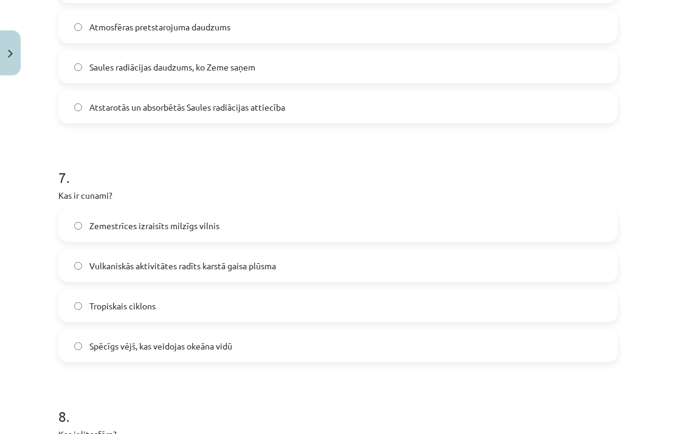
scroll to position [1513, 0]
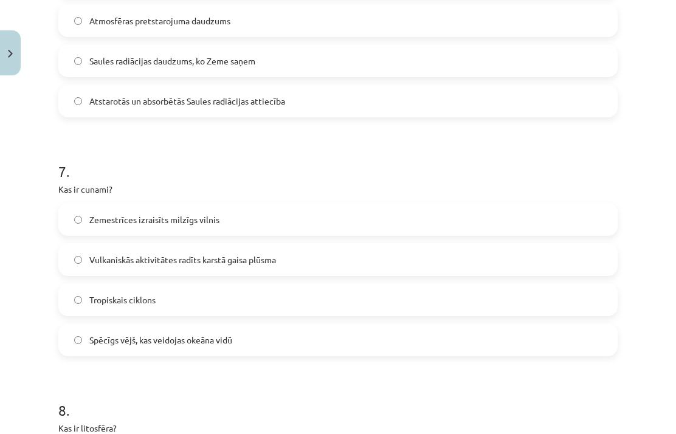
click at [326, 204] on label "Zemestrīces izraisīts milzīgs vilnis" at bounding box center [338, 219] width 557 height 30
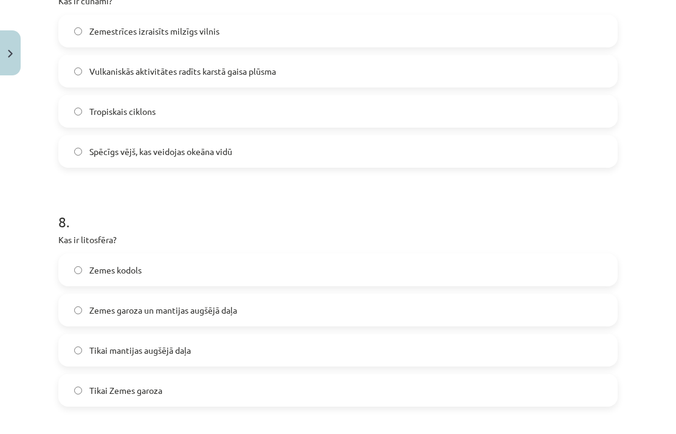
scroll to position [1704, 0]
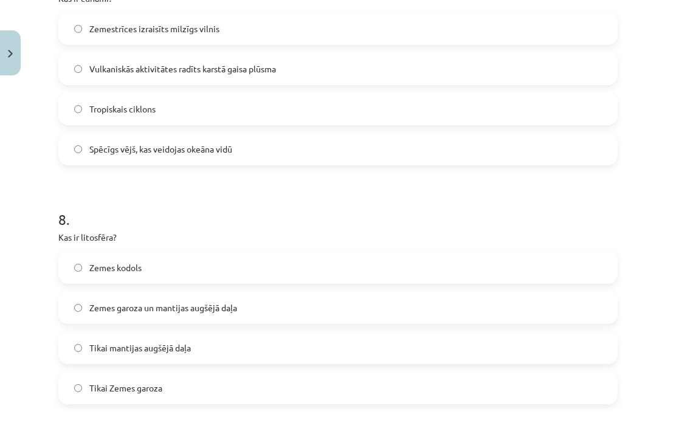
click at [278, 298] on div "Zemes kodols Zemes garoza un mantijas augšējā daļa Tikai mantijas augšējā daļa …" at bounding box center [337, 327] width 559 height 153
click at [278, 292] on label "Zemes garoza un mantijas augšējā daļa" at bounding box center [338, 307] width 557 height 30
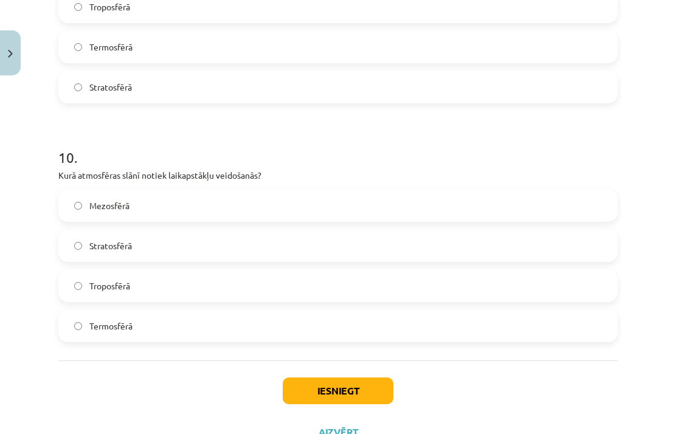
scroll to position [2242, 0]
click at [235, 311] on label "Termosfērā" at bounding box center [338, 326] width 557 height 30
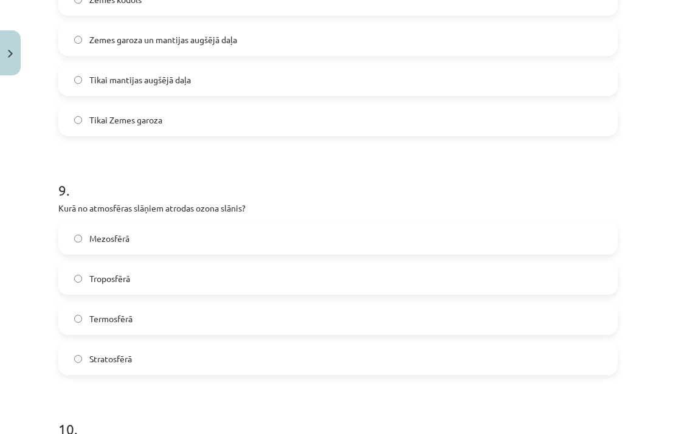
scroll to position [1965, 0]
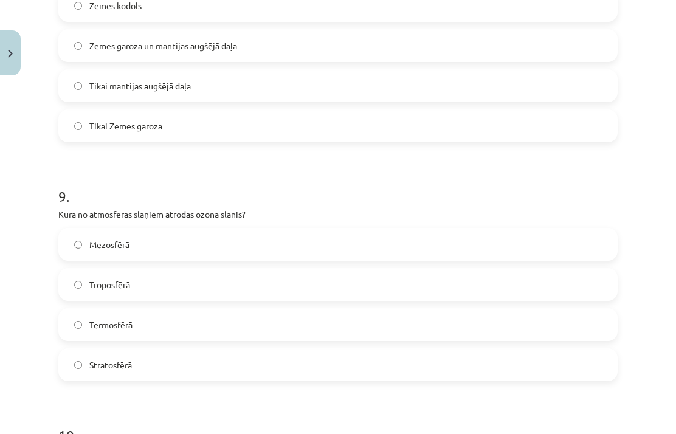
click at [285, 349] on label "Stratosfērā" at bounding box center [338, 364] width 557 height 30
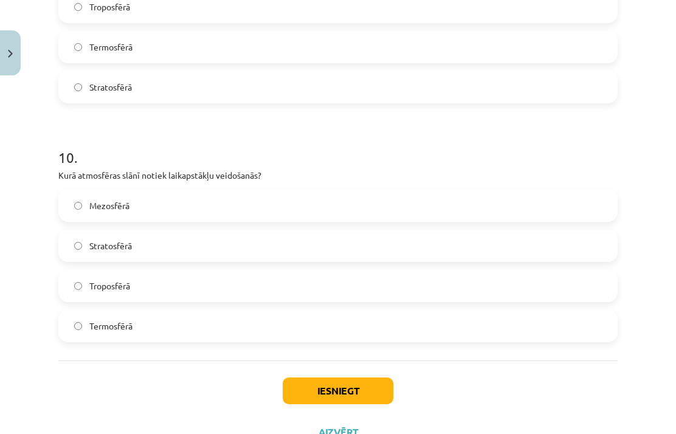
scroll to position [2242, 0]
click at [347, 378] on button "Iesniegt" at bounding box center [338, 391] width 111 height 27
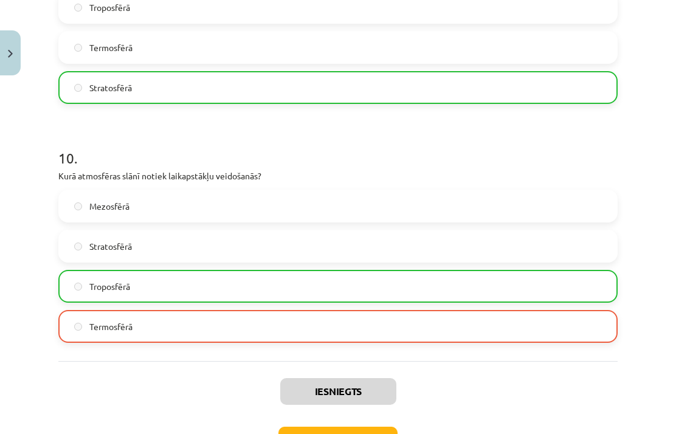
click at [358, 426] on button "Nākamā nodarbība" at bounding box center [337, 440] width 119 height 28
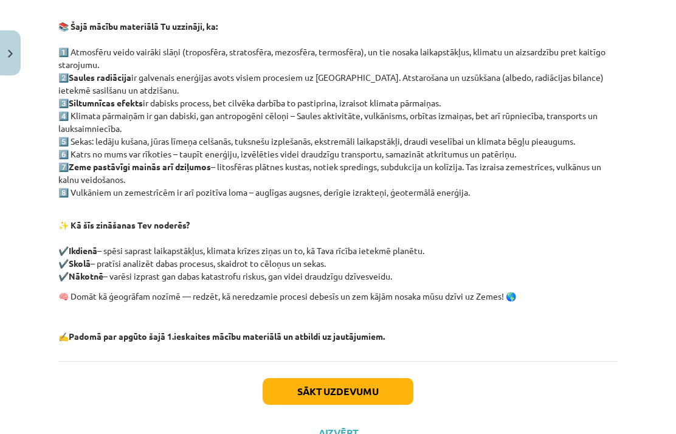
click at [326, 385] on button "Sākt uzdevumu" at bounding box center [337, 391] width 151 height 27
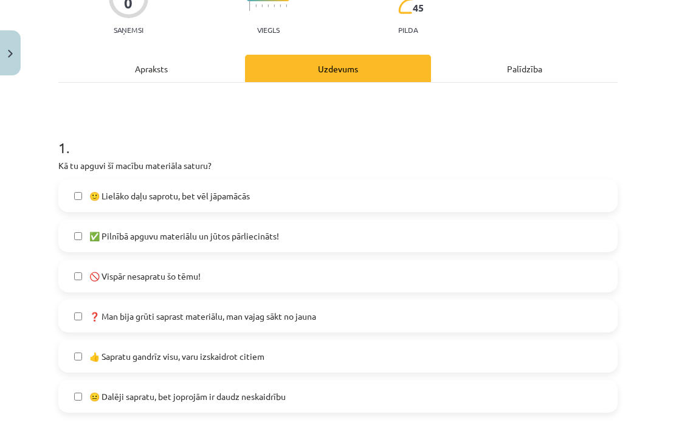
scroll to position [124, 0]
click at [340, 197] on label "🙂 Lielāko daļu saprotu, bet vēl jāpamācās" at bounding box center [338, 195] width 557 height 30
click at [327, 241] on label "✅ Pilnībā apguvu materiālu un jūtos pārliecināts!" at bounding box center [338, 236] width 557 height 30
click at [338, 191] on label "🙂 Lielāko daļu saprotu, bet vēl jāpamācās" at bounding box center [338, 195] width 557 height 30
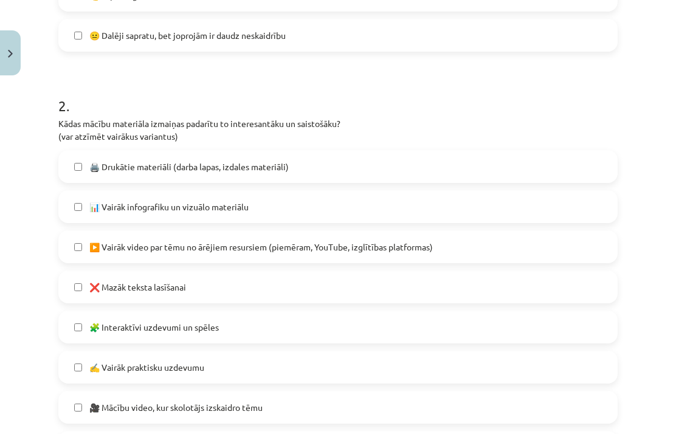
scroll to position [484, 0]
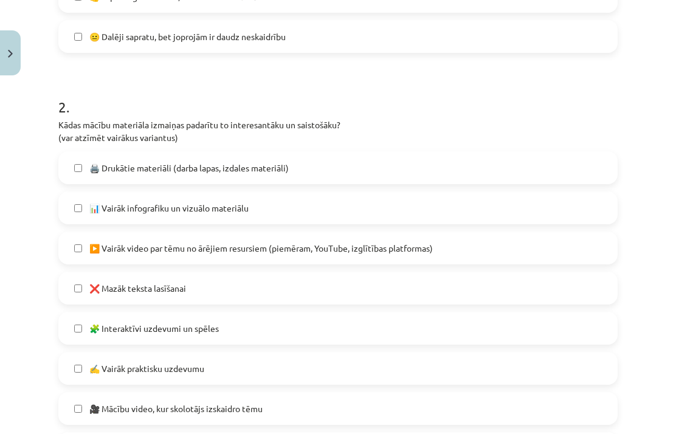
click at [344, 340] on label "🧩 Interaktīvi uzdevumi un spēles" at bounding box center [338, 328] width 557 height 30
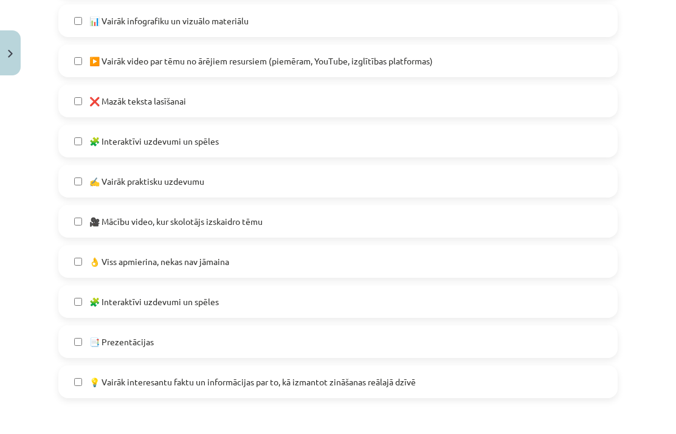
scroll to position [670, 0]
click at [377, 107] on label "❌ Mazāk teksta lasīšanai" at bounding box center [338, 101] width 557 height 30
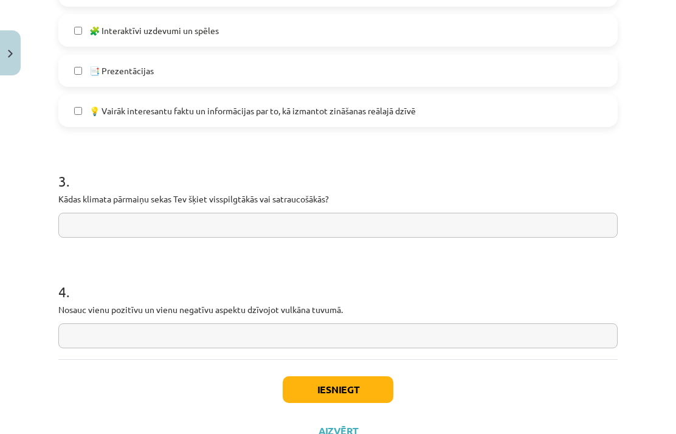
scroll to position [940, 0]
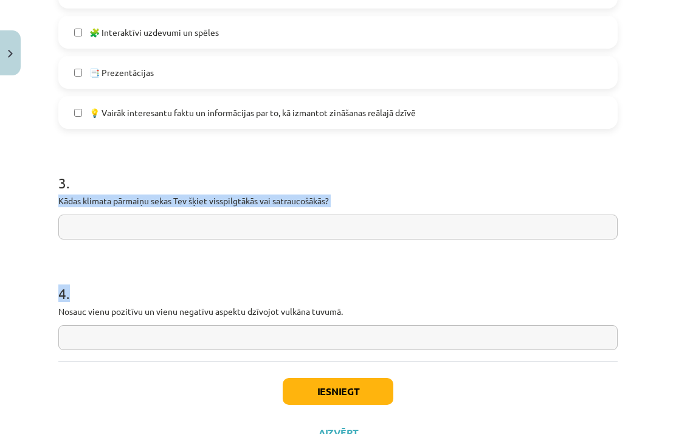
copy form "Kādas klimata pārmaiņu sekas Tev šķiet visspilgtākās vai satraucošākās? 4 ."
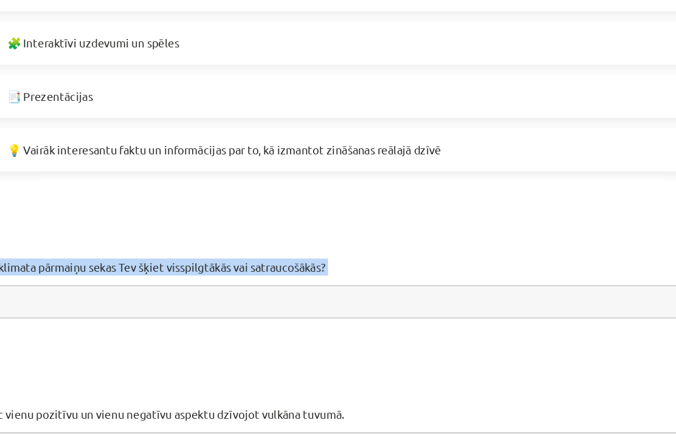
click at [307, 163] on h1 "3 ." at bounding box center [337, 172] width 559 height 38
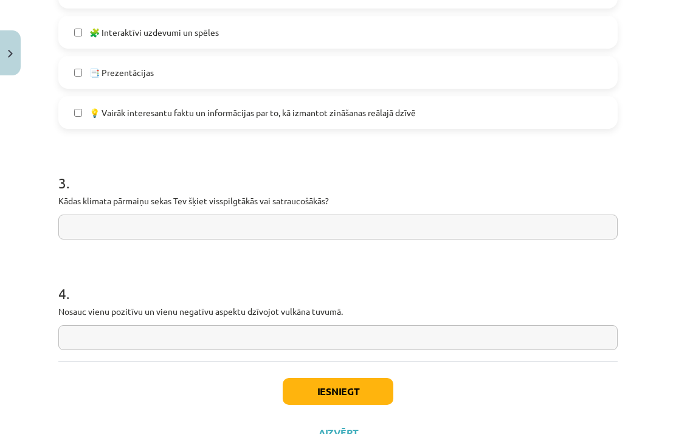
click at [312, 334] on input "text" at bounding box center [337, 337] width 559 height 25
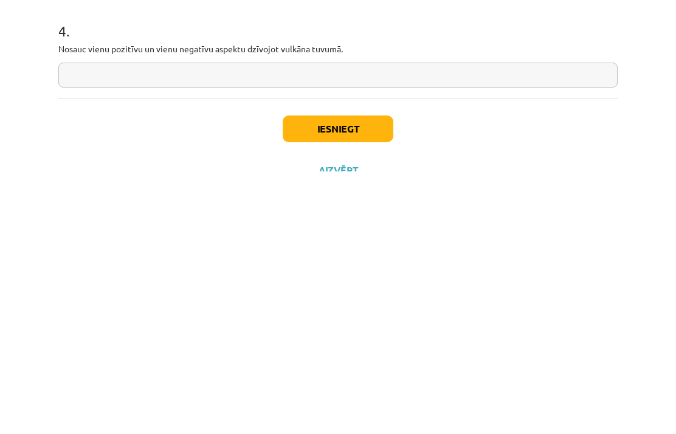
click at [317, 325] on input "text" at bounding box center [337, 337] width 559 height 25
paste input "**********"
click at [250, 325] on input "**********" at bounding box center [337, 337] width 559 height 25
click at [281, 325] on input "**********" at bounding box center [337, 337] width 559 height 25
click at [306, 325] on input "**********" at bounding box center [337, 337] width 559 height 25
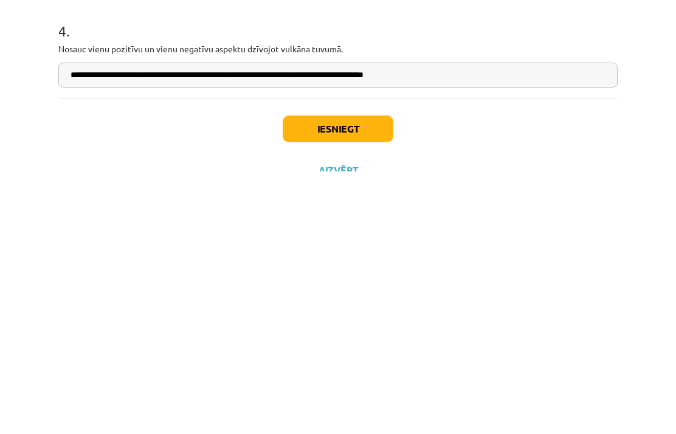
click at [241, 325] on input "**********" at bounding box center [337, 337] width 559 height 25
click at [410, 325] on input "**********" at bounding box center [337, 337] width 559 height 25
click at [135, 325] on input "**********" at bounding box center [337, 337] width 559 height 25
click at [265, 325] on input "**********" at bounding box center [337, 337] width 559 height 25
click at [378, 325] on input "**********" at bounding box center [337, 337] width 559 height 25
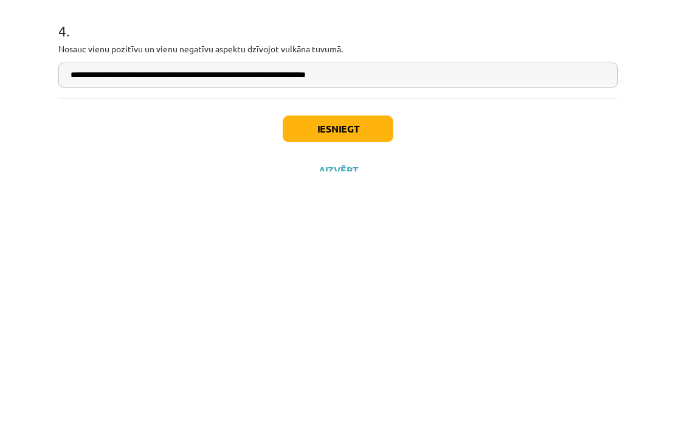
click at [397, 325] on input "**********" at bounding box center [337, 337] width 559 height 25
click at [250, 325] on input "**********" at bounding box center [337, 337] width 559 height 25
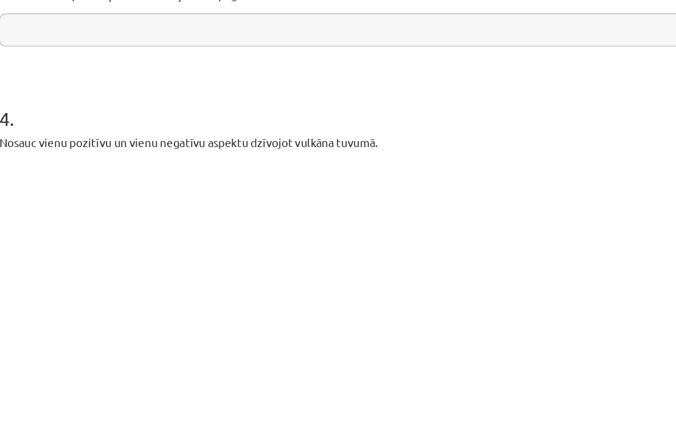
scroll to position [819, 0]
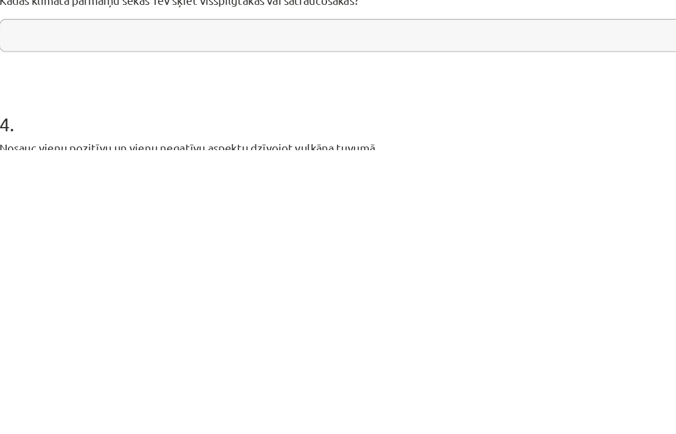
type input "**********"
click at [478, 385] on h1 "4 ." at bounding box center [337, 404] width 559 height 38
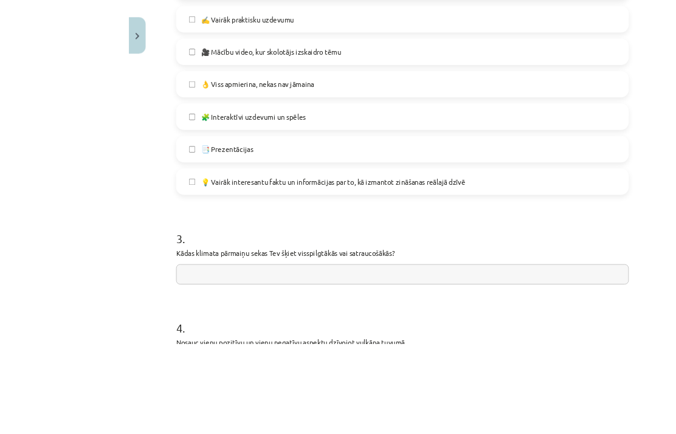
scroll to position [551, 0]
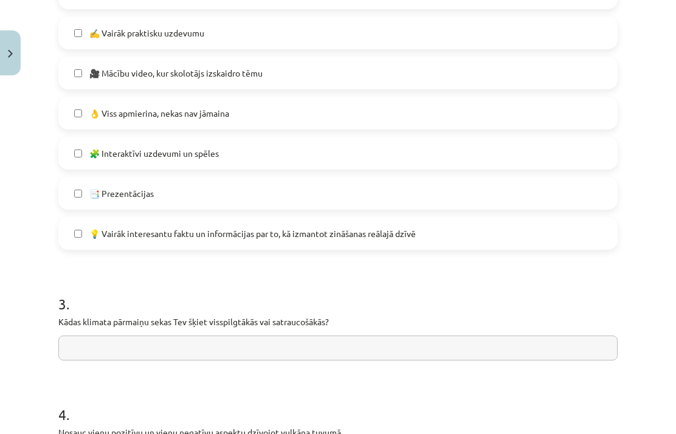
click at [350, 331] on div "3 . Kādas klimata pārmaiņu sekas Tev šķiet visspilgtākās vai satraucošākās?" at bounding box center [337, 317] width 559 height 86
click at [360, 341] on input "text" at bounding box center [337, 347] width 559 height 25
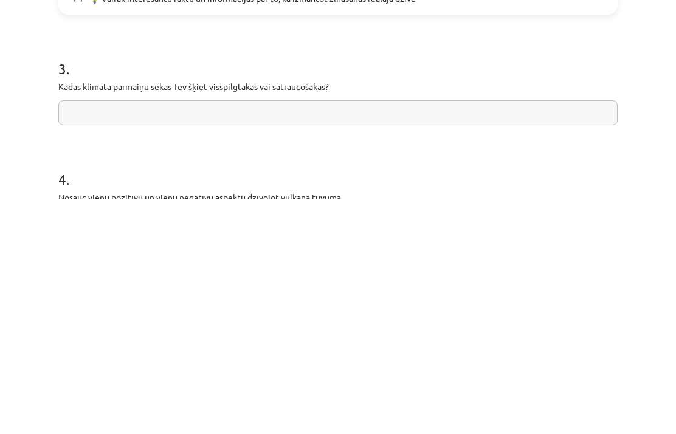
click at [327, 335] on input "text" at bounding box center [337, 347] width 559 height 25
paste input "**********"
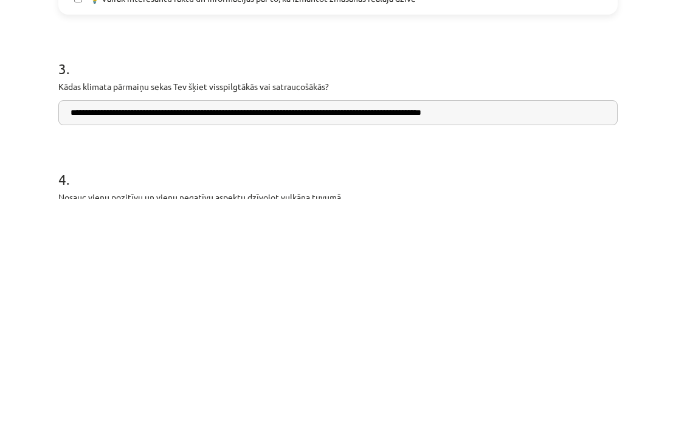
click at [87, 335] on input "**********" at bounding box center [337, 347] width 559 height 25
type input "**********"
click at [640, 165] on div "Mācību tēma: Ģeogrāfijas i - 11. klases 1. ieskaites mācību materiāls #6 Temata…" at bounding box center [338, 217] width 676 height 434
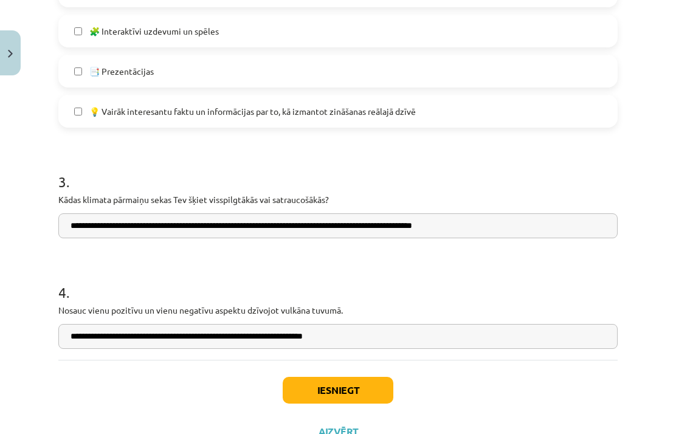
scroll to position [940, 0]
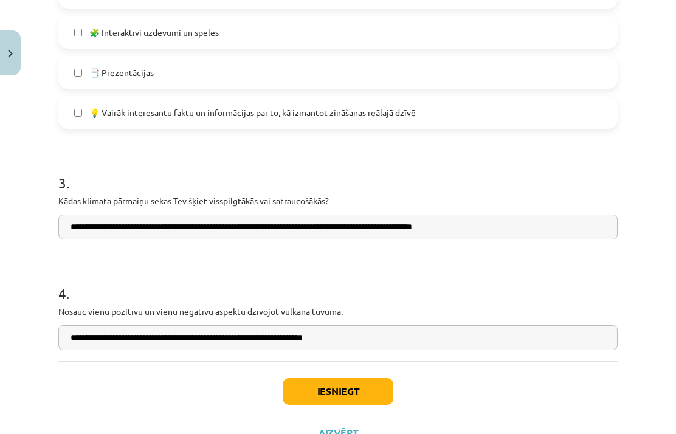
click at [358, 392] on button "Iesniegt" at bounding box center [338, 391] width 111 height 27
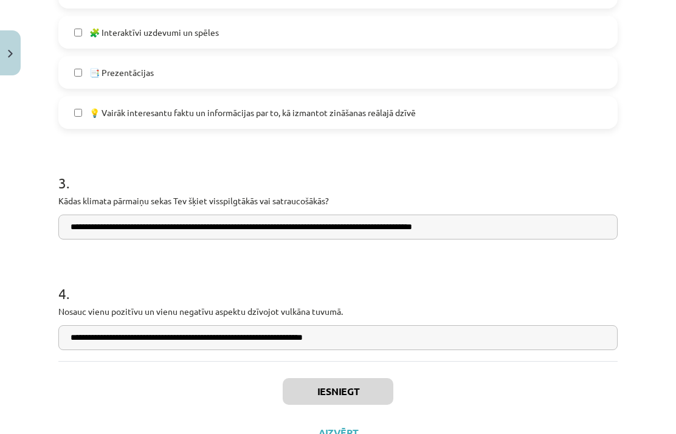
scroll to position [632, 0]
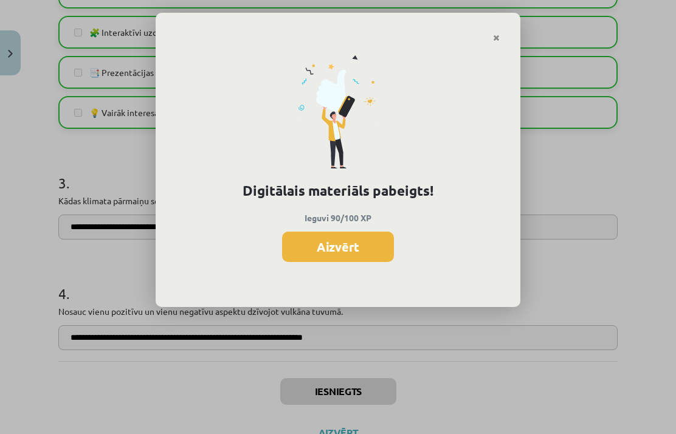
click at [364, 256] on button "Aizvērt" at bounding box center [338, 246] width 112 height 30
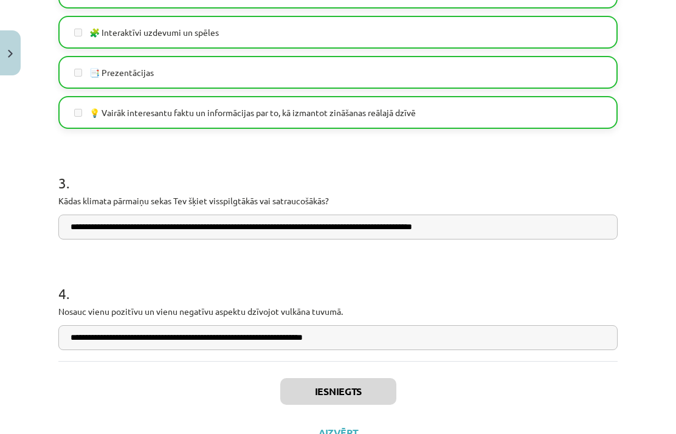
click at [329, 421] on div "Iesniegts Aizvērt" at bounding box center [337, 403] width 559 height 85
click at [343, 428] on button "Aizvērt" at bounding box center [338, 432] width 46 height 12
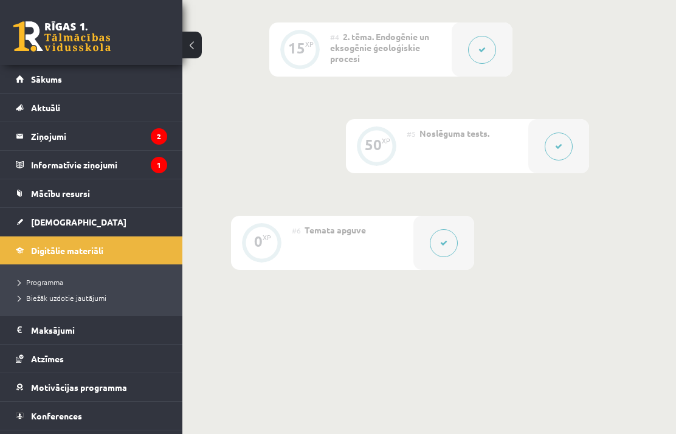
click at [119, 224] on link "[DEMOGRAPHIC_DATA]" at bounding box center [91, 222] width 151 height 28
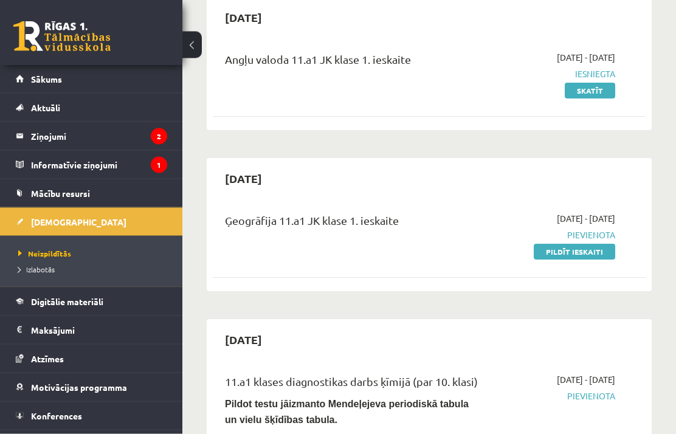
scroll to position [122, 0]
click at [595, 253] on link "Pildīt ieskaiti" at bounding box center [573, 252] width 81 height 16
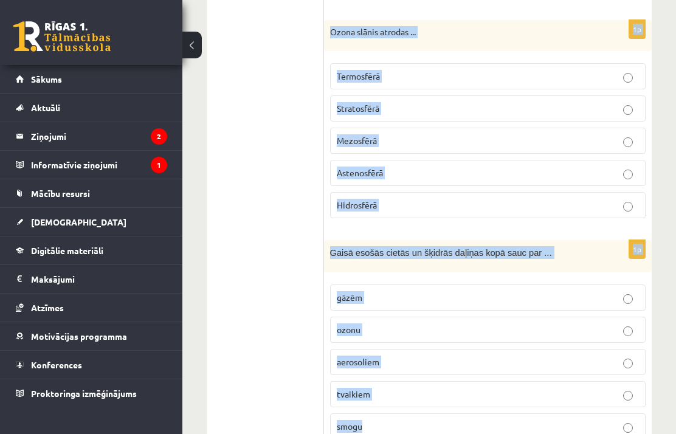
scroll to position [945, 0]
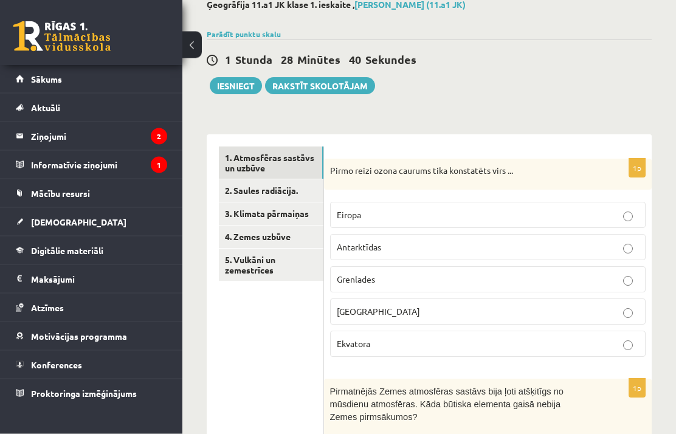
scroll to position [71, 0]
click at [531, 252] on p "Antarktīdas" at bounding box center [488, 247] width 302 height 13
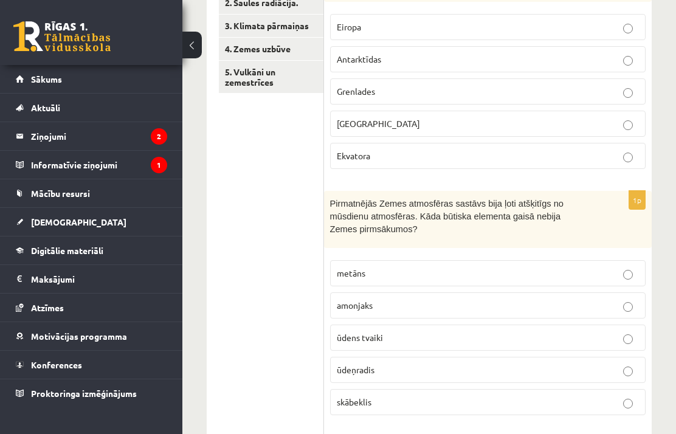
scroll to position [268, 0]
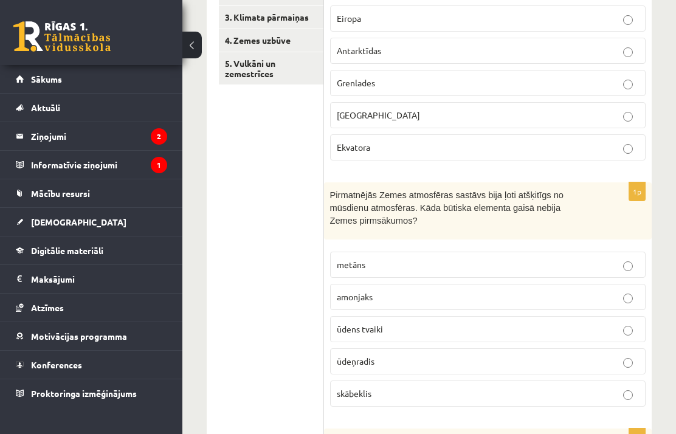
click at [475, 388] on p "skābeklis" at bounding box center [488, 393] width 302 height 13
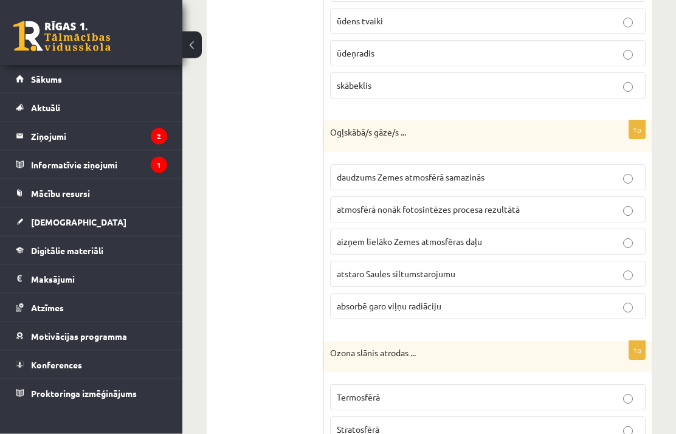
scroll to position [576, 0]
click at [487, 314] on label "absorbē garo viļņu radiāciju" at bounding box center [487, 306] width 315 height 26
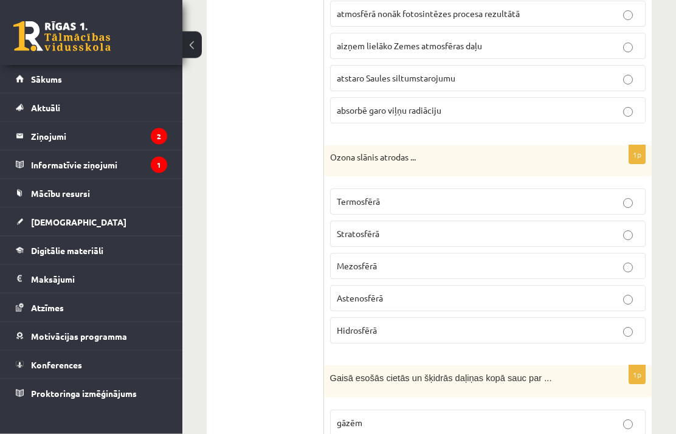
scroll to position [772, 0]
click at [529, 230] on p "Stratosfērā" at bounding box center [488, 233] width 302 height 13
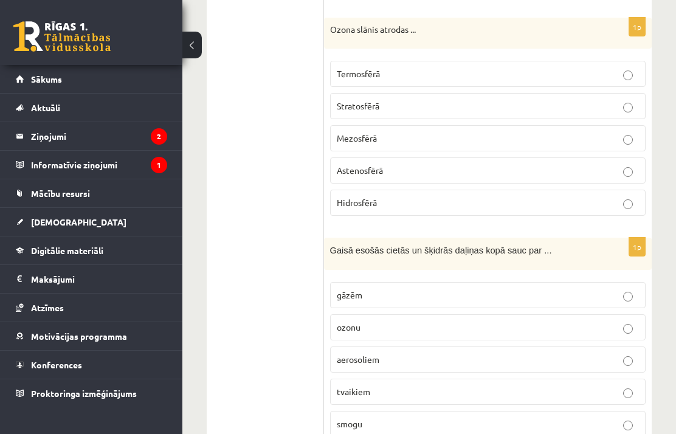
scroll to position [897, 0]
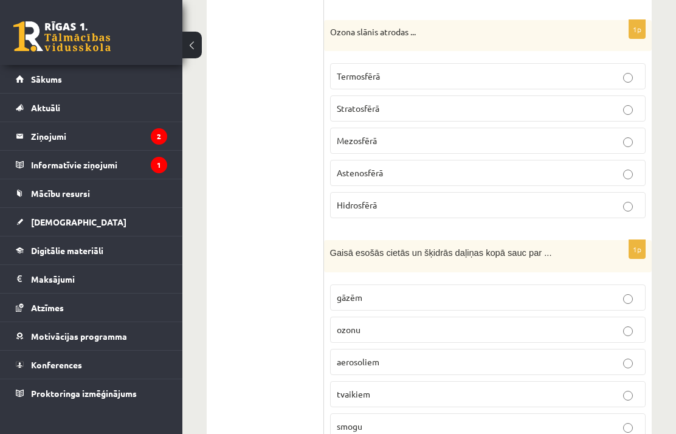
click at [538, 304] on label "gāzēm" at bounding box center [487, 297] width 315 height 26
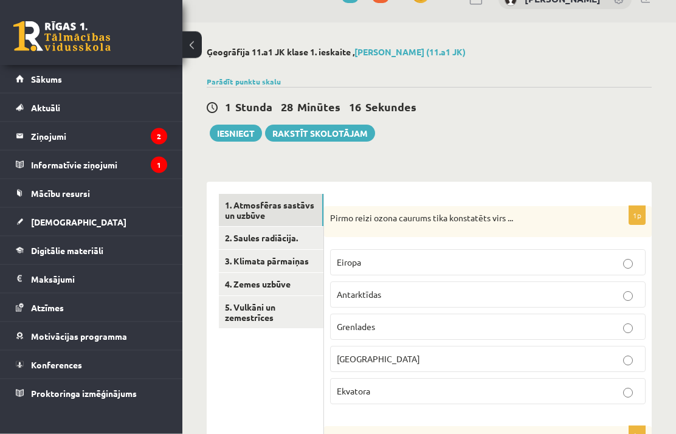
scroll to position [2, 0]
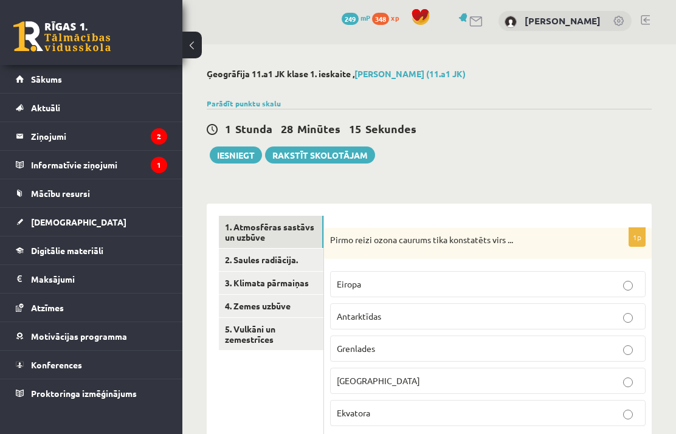
click at [300, 256] on link "2. Saules radiācija." at bounding box center [271, 259] width 104 height 22
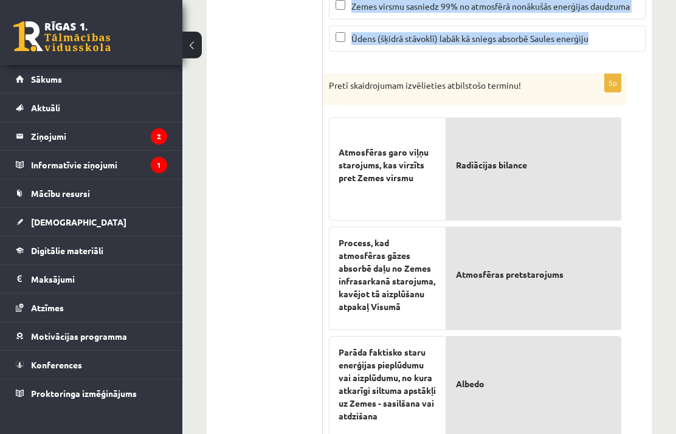
scroll to position [459, 0]
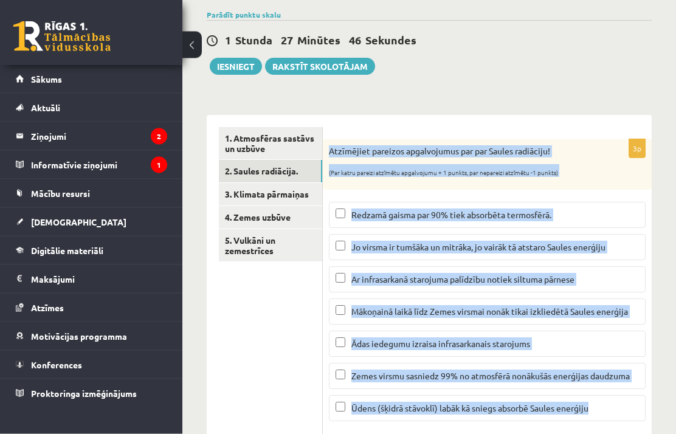
click at [542, 72] on div "1 Stunda 27 Minūtes 46 Sekundes Ieskaite saglabāta! Iesniegt Rakstīt skolotājam" at bounding box center [429, 48] width 445 height 55
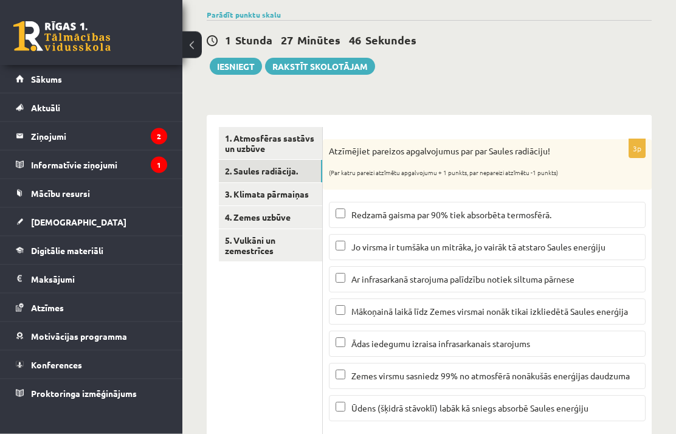
scroll to position [91, 0]
click at [455, 284] on label "Ar infrasarkanā starojuma palīdzību notiek siltuma pārnese" at bounding box center [487, 279] width 317 height 26
click at [450, 308] on span "Mākoņainā laikā līdz Zemes virsmai nonāk tikai izkliedētā Saules enerģija" at bounding box center [489, 311] width 276 height 11
click at [436, 404] on span "Ūdens (šķidrā stāvoklī) labāk kā sniegs absorbē Saules enerģiju" at bounding box center [469, 407] width 237 height 11
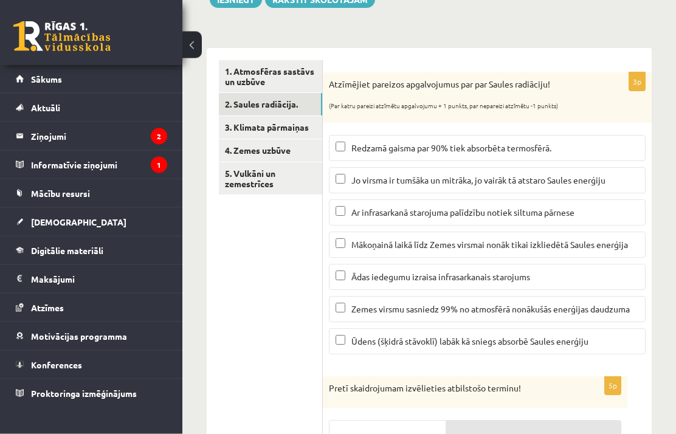
scroll to position [0, 0]
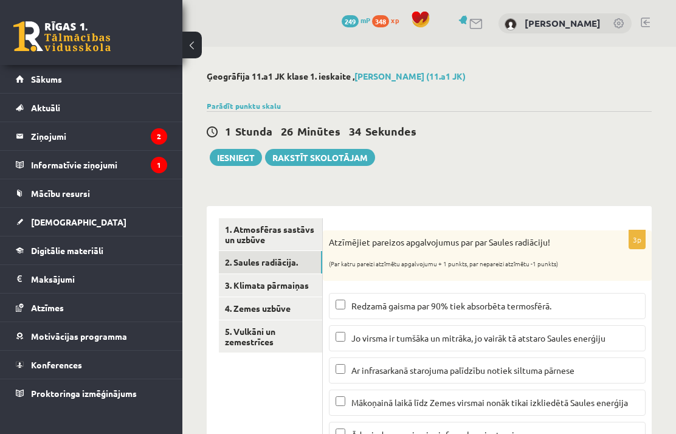
click at [302, 286] on link "3. Klimata pārmaiņas" at bounding box center [270, 285] width 103 height 22
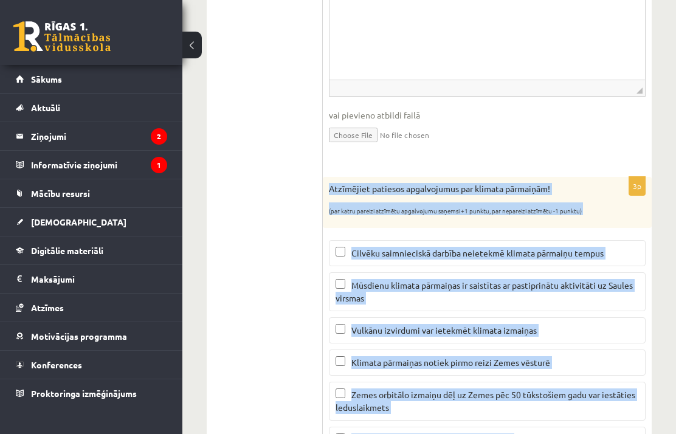
scroll to position [570, 0]
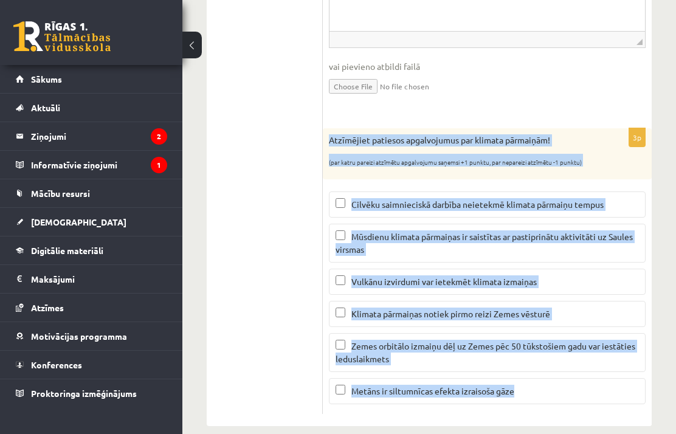
click at [274, 290] on ul "1. Atmosfēras sastāvs un uzbūve 2. Saules radiācija. 3. Klimata pārmaiņas 4. Ze…" at bounding box center [271, 31] width 104 height 766
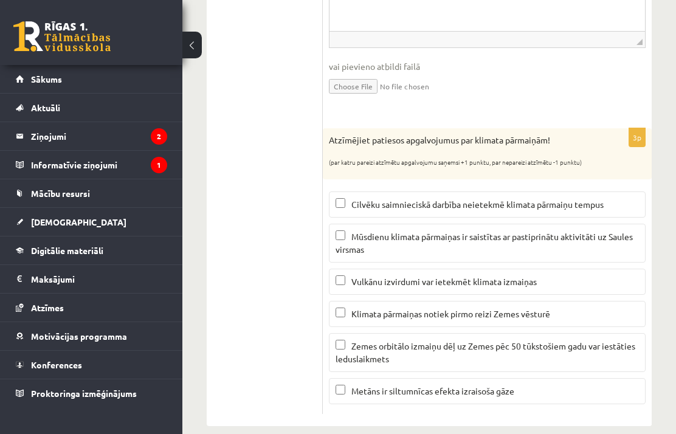
click at [441, 276] on span "Vulkānu izvirdumi var ietekmēt klimata izmaiņas" at bounding box center [443, 281] width 185 height 11
click at [431, 340] on span "Zemes orbitālo izmaiņu dēļ uz Zemes pēc 50 tūkstošiem gadu var iestāties ledusl…" at bounding box center [485, 352] width 300 height 24
click at [440, 385] on span "Metāns ir siltumnīcas efekta izraisoša gāze" at bounding box center [432, 390] width 163 height 11
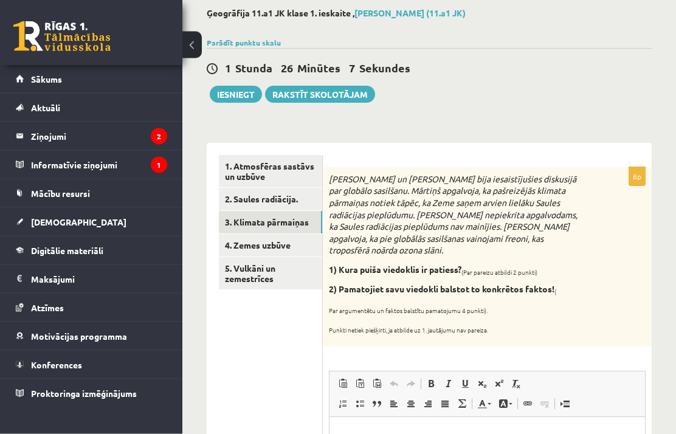
scroll to position [63, 0]
click at [297, 198] on link "2. Saules radiācija." at bounding box center [270, 199] width 103 height 22
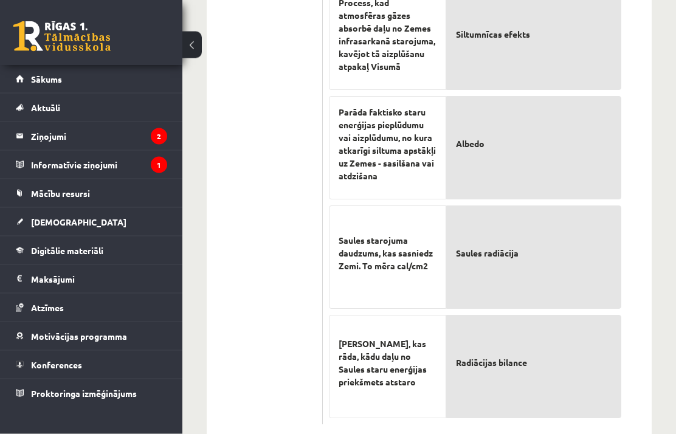
scroll to position [726, 0]
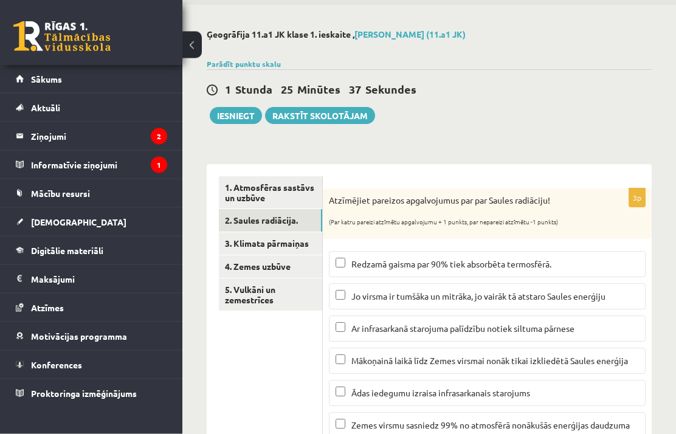
click at [294, 242] on link "3. Klimata pārmaiņas" at bounding box center [270, 244] width 103 height 22
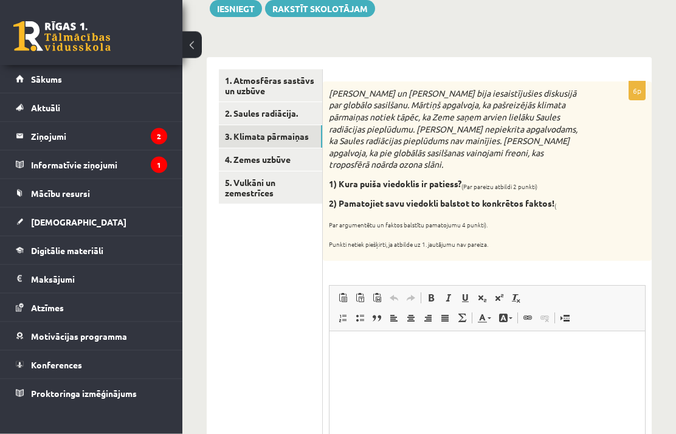
scroll to position [149, 0]
click at [289, 156] on link "4. Zemes uzbūve" at bounding box center [270, 159] width 103 height 22
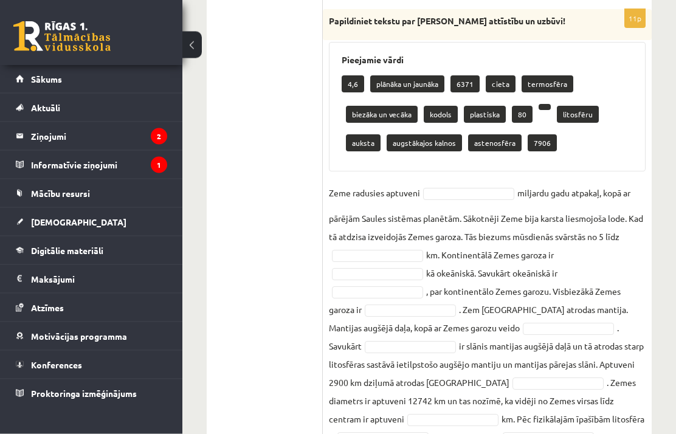
scroll to position [762, 0]
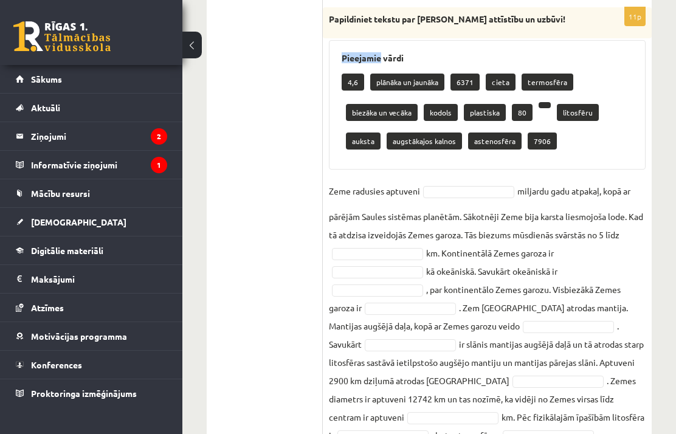
click at [579, 40] on div "Pieejamie vārdi 4,6 plānāka un jaunāka 6371 cieta termosfēra biezāka un vecāka …" at bounding box center [487, 104] width 317 height 129
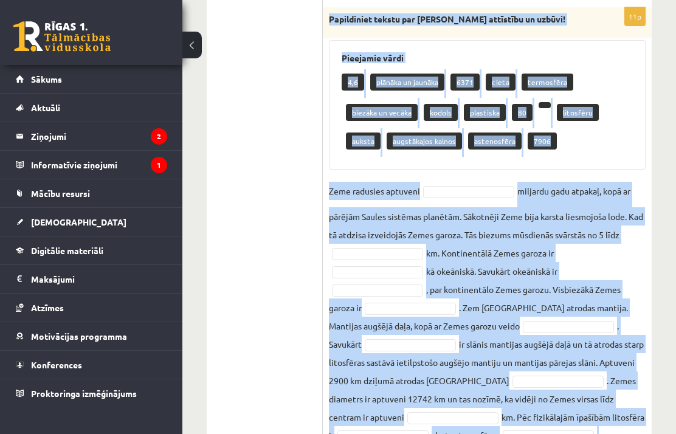
scroll to position [811, 0]
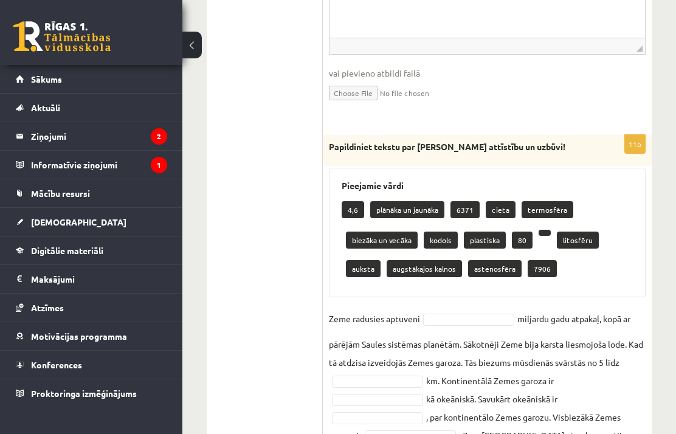
scroll to position [636, 0]
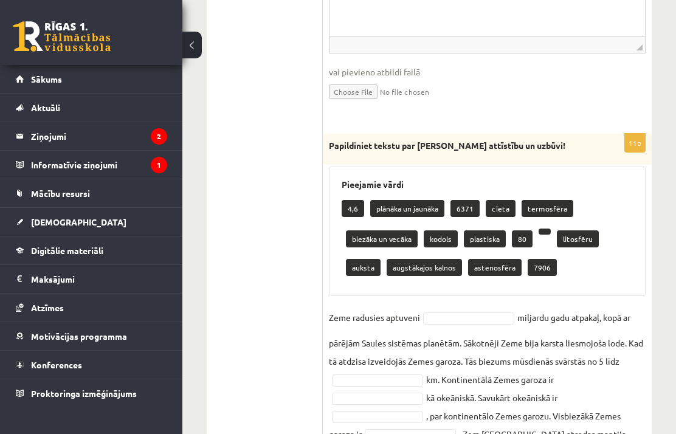
click at [355, 202] on p "4,6" at bounding box center [352, 208] width 22 height 17
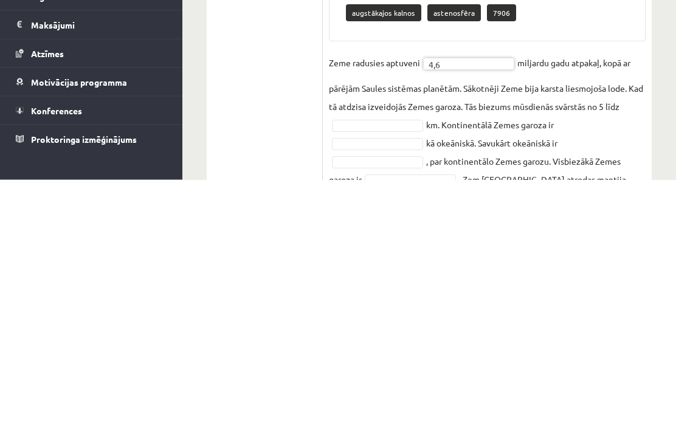
click at [649, 134] on div "11p Papildiniet tekstu par Zemes attīstību un uzbūvi! Pieejamie vārdi plānāka u…" at bounding box center [487, 355] width 329 height 443
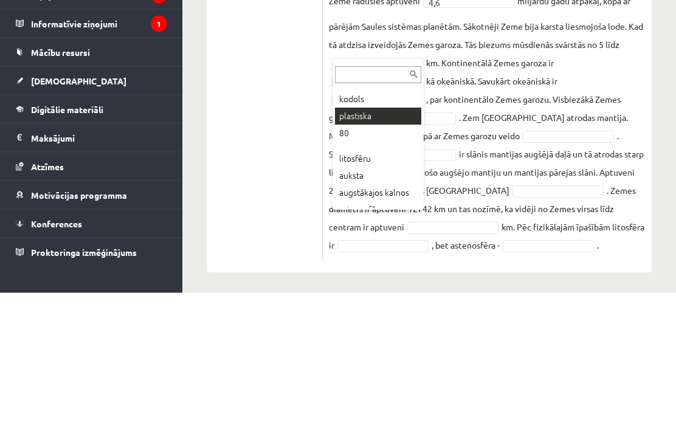
scroll to position [98, 0]
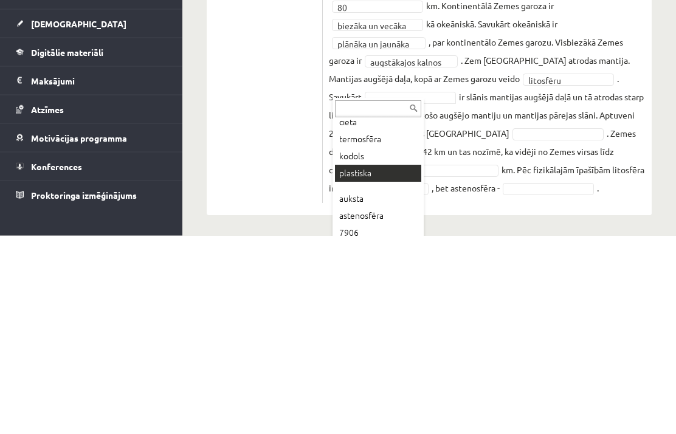
scroll to position [40, 0]
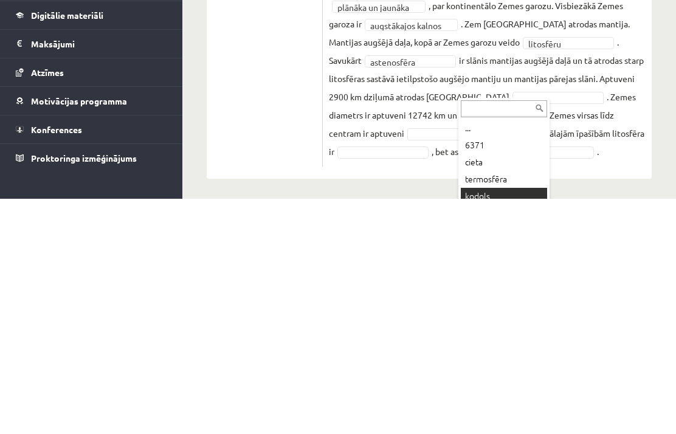
scroll to position [754, 0]
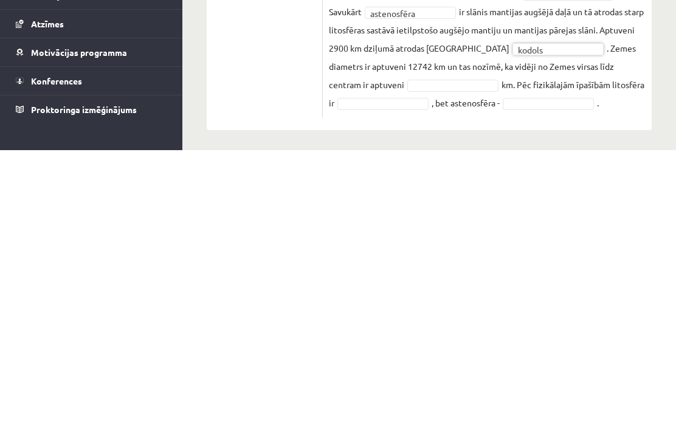
click at [451, 133] on fieldset "**********" at bounding box center [487, 264] width 317 height 262
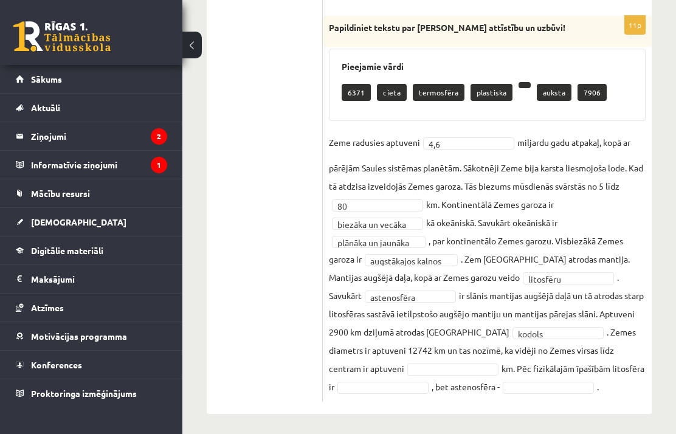
click at [402, 355] on fieldset "**********" at bounding box center [487, 264] width 317 height 262
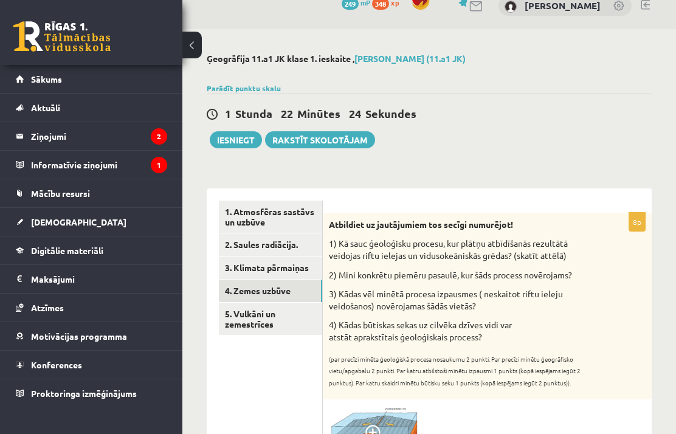
scroll to position [19, 0]
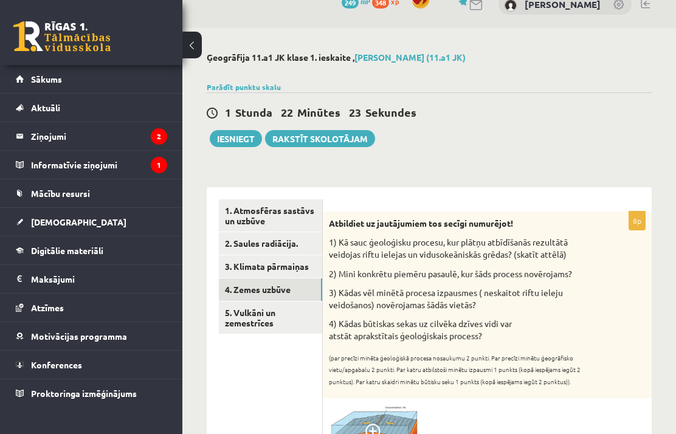
click at [293, 316] on link "5. Vulkāni un zemestrīces" at bounding box center [270, 317] width 103 height 33
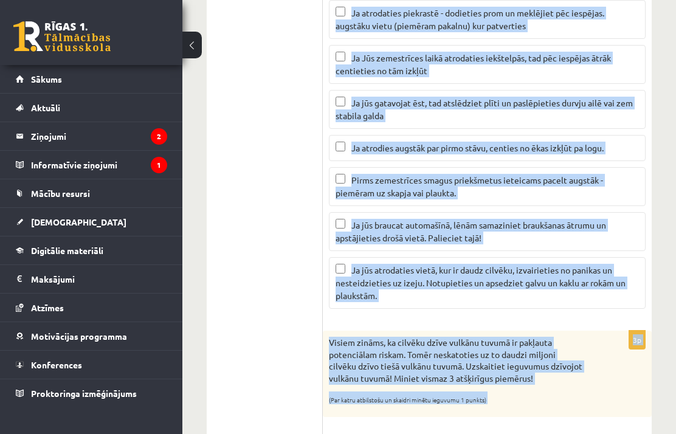
scroll to position [885, 0]
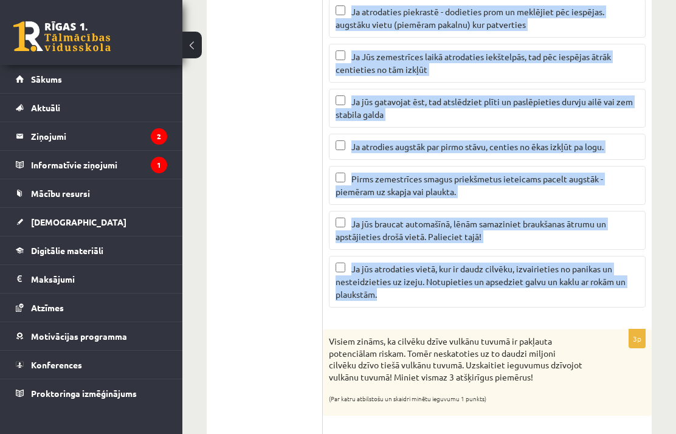
click at [280, 380] on ul "1. Atmosfēras sastāvs un uzbūve 2. Saules radiācija. 3. Klimata pārmaiņas 4. Ze…" at bounding box center [271, 169] width 104 height 1673
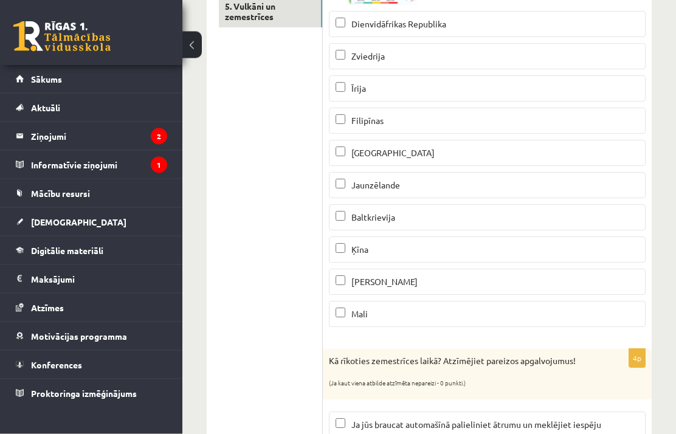
click at [483, 123] on p "Filipīnas" at bounding box center [486, 121] width 303 height 13
click at [447, 179] on p "Jaunzēlande" at bounding box center [486, 185] width 303 height 13
click at [411, 240] on label "Ķīna" at bounding box center [487, 249] width 317 height 26
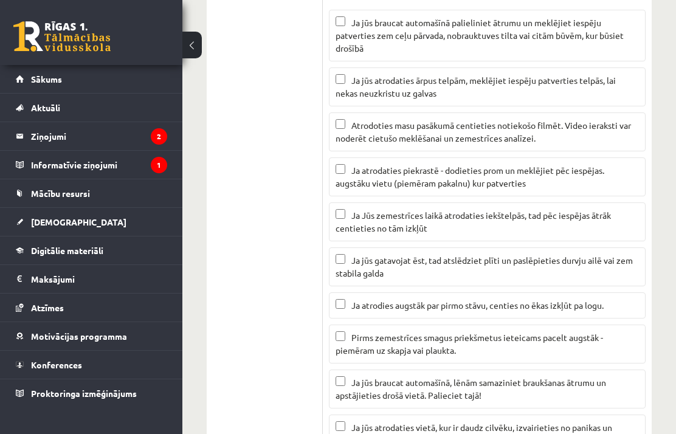
scroll to position [775, 0]
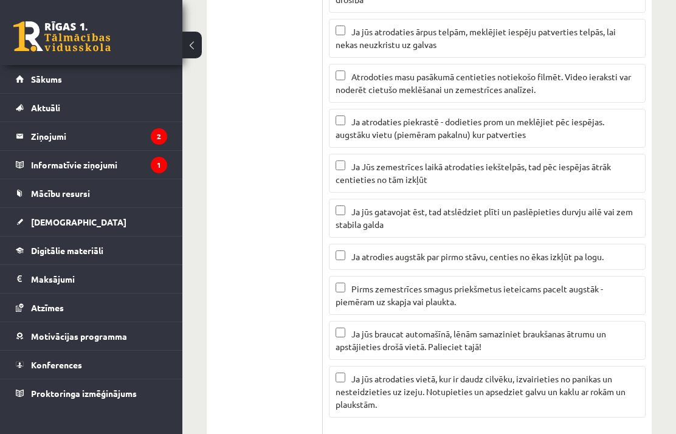
click at [449, 211] on span "Ja jūs gatavojat ēst, tad atslēdziet plīti un paslēpieties durvju ailē vai zem …" at bounding box center [483, 218] width 297 height 24
click at [444, 328] on span "Ja jūs braucat automašīnā, lēnām samaziniet braukšanas ātrumu un apstājieties d…" at bounding box center [470, 340] width 270 height 24
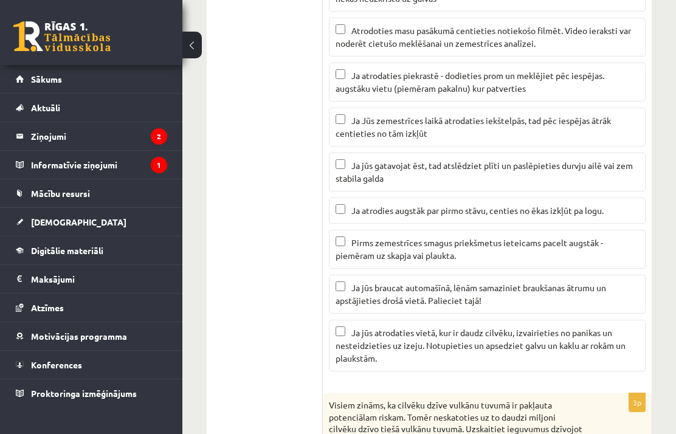
click at [510, 334] on span "Ja jūs atrodaties vietā, kur ir daudz cilvēku, izvairieties no panikas un neste…" at bounding box center [480, 345] width 290 height 36
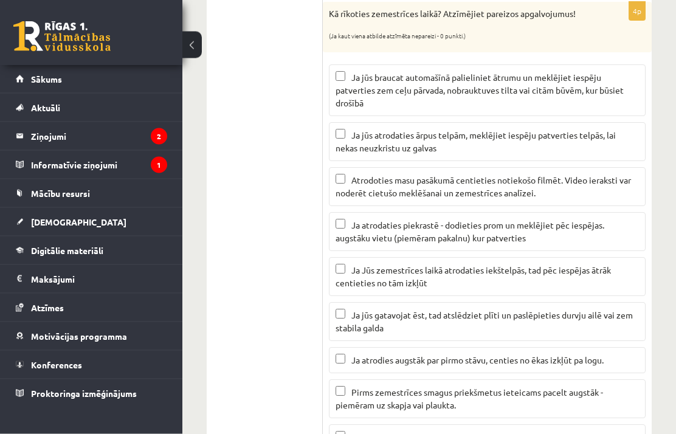
scroll to position [672, 0]
click at [456, 227] on span "Ja atrodaties piekrastē - dodieties prom un meklējiet pēc iespējas. augstāku vi…" at bounding box center [469, 231] width 269 height 24
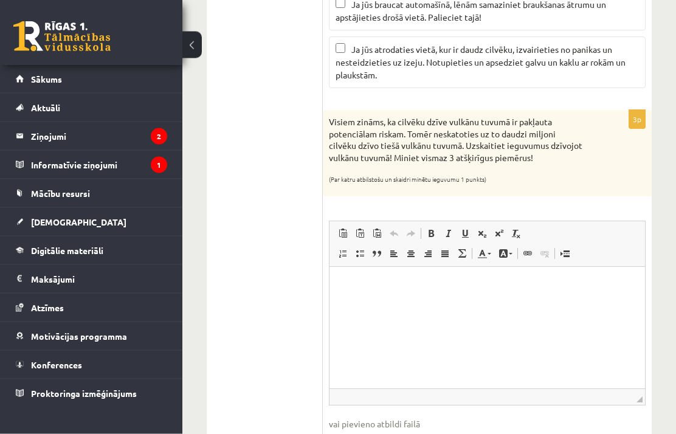
scroll to position [1105, 0]
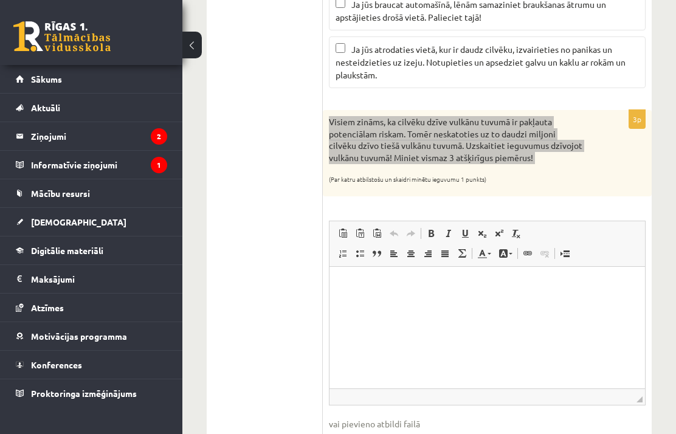
click at [430, 304] on html at bounding box center [486, 285] width 315 height 37
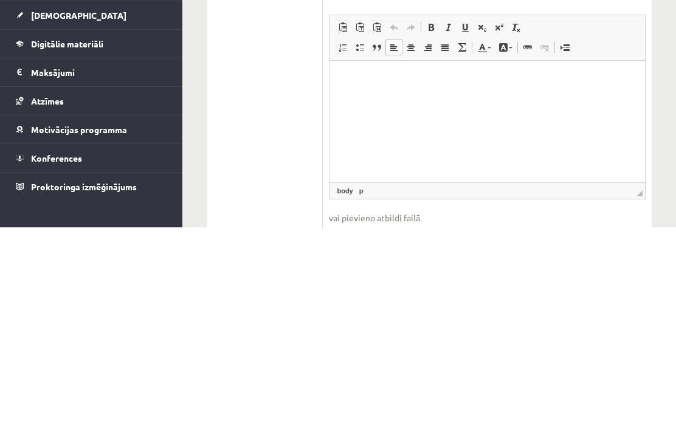
click at [388, 74] on p "Визуальный текстовый редактор, wiswyg-editor-user-answer-47024918048460" at bounding box center [486, 79] width 291 height 13
click at [355, 75] on p "Визуальный текстовый редактор, wiswyg-editor-user-answer-47024918048460" at bounding box center [486, 79] width 291 height 13
click at [347, 74] on p "Визуальный текстовый редактор, wiswyg-editor-user-answer-47024918048460" at bounding box center [486, 79] width 291 height 13
click at [349, 75] on p "Визуальный текстовый редактор, wiswyg-editor-user-answer-47024918048460" at bounding box center [486, 79] width 291 height 13
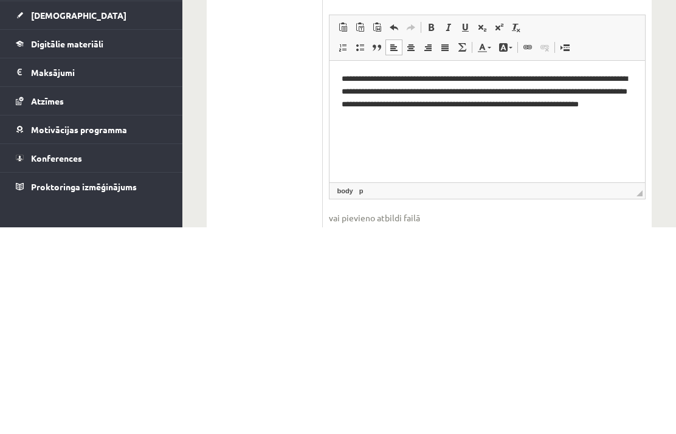
click at [513, 92] on p "**********" at bounding box center [486, 97] width 290 height 49
click at [564, 75] on p "**********" at bounding box center [486, 97] width 290 height 49
click at [515, 128] on html "**********" at bounding box center [486, 97] width 315 height 73
click at [631, 78] on p "**********" at bounding box center [486, 97] width 290 height 49
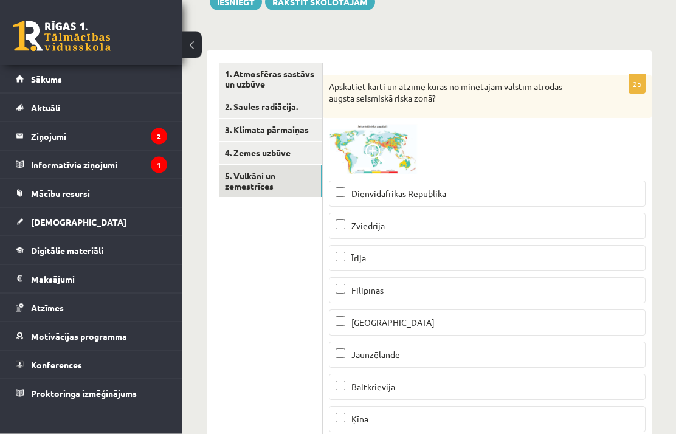
scroll to position [0, 0]
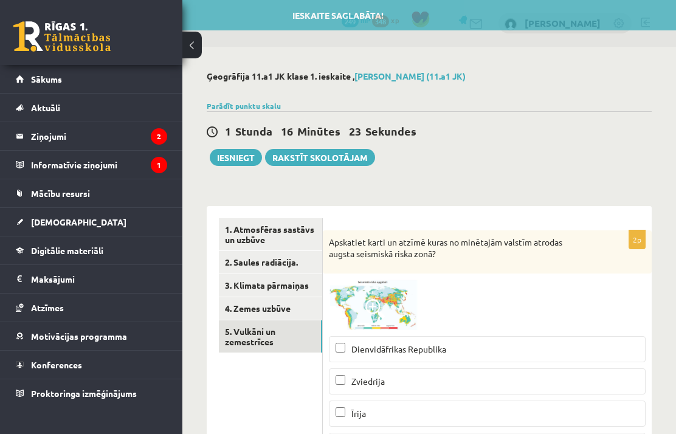
click at [299, 306] on link "4. Zemes uzbūve" at bounding box center [270, 308] width 103 height 22
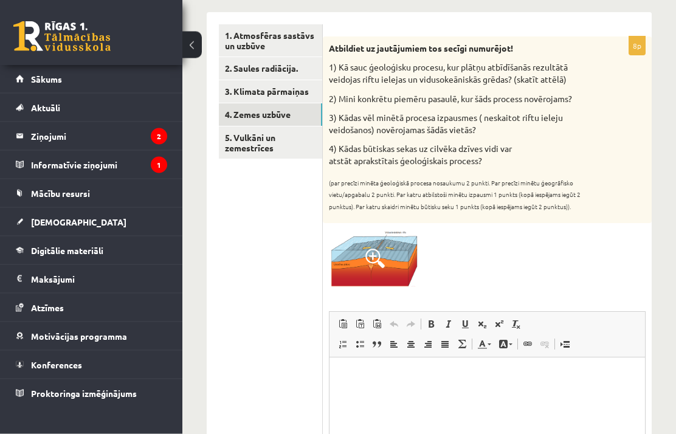
scroll to position [194, 0]
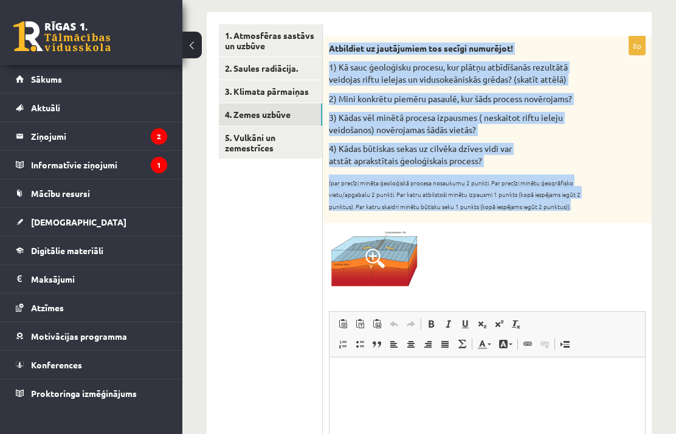
click at [625, 257] on div at bounding box center [487, 257] width 317 height 57
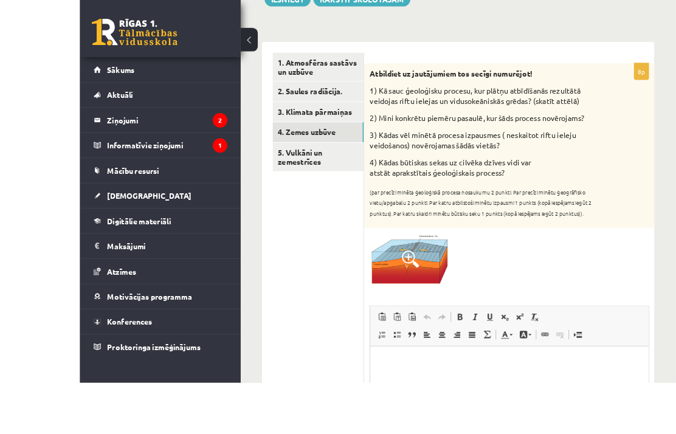
scroll to position [265, 0]
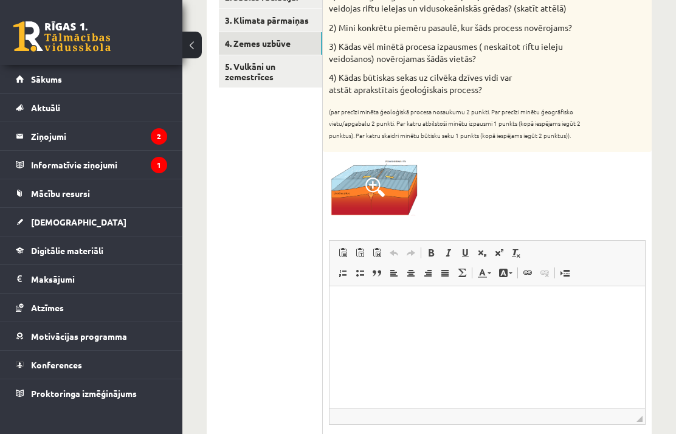
click at [399, 318] on html at bounding box center [486, 304] width 315 height 37
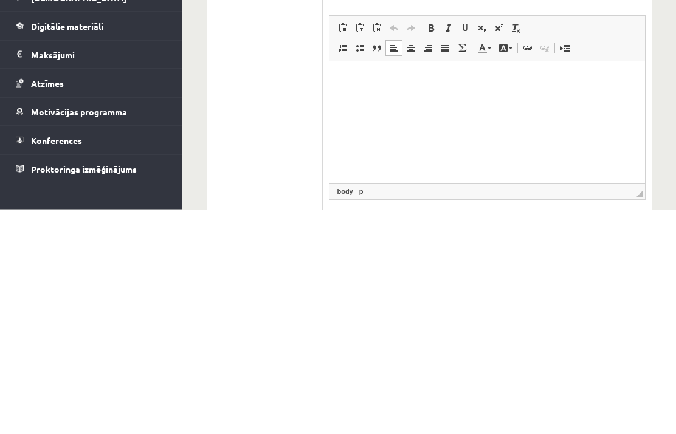
click at [365, 85] on p "Визуальный текстовый редактор, wiswyg-editor-user-answer-47024992513700" at bounding box center [486, 80] width 291 height 13
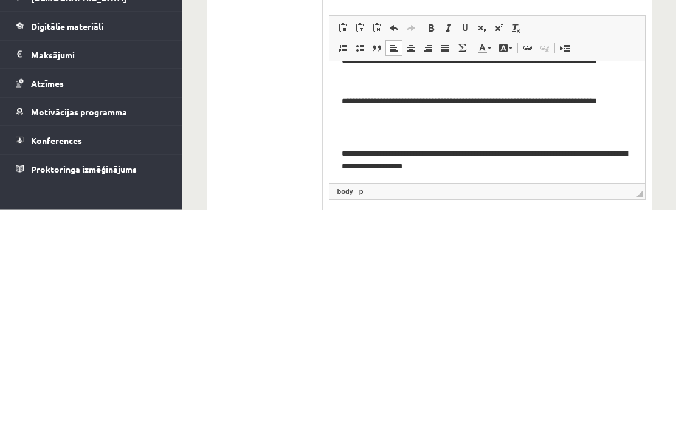
click at [575, 105] on p "**********" at bounding box center [486, 107] width 290 height 24
click at [348, 134] on p "Визуальный текстовый редактор, wiswyg-editor-user-answer-47024992513700" at bounding box center [486, 134] width 291 height 13
click at [330, 139] on html "**********" at bounding box center [486, 93] width 315 height 182
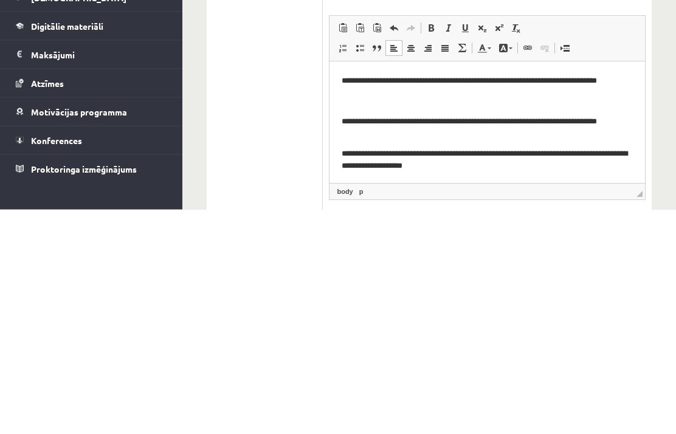
click at [343, 116] on p "**********" at bounding box center [486, 127] width 290 height 24
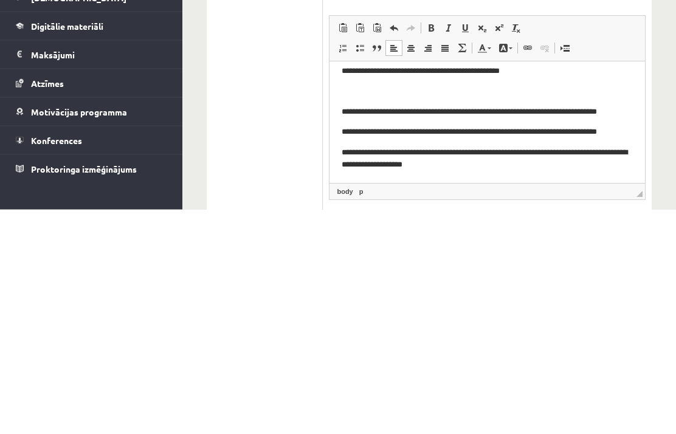
scroll to position [19, 0]
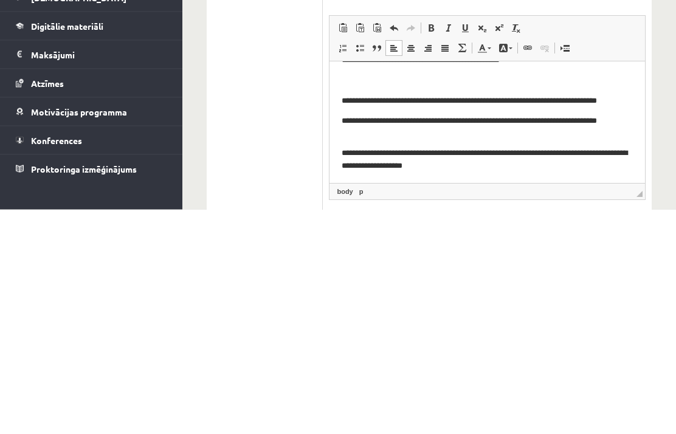
click at [334, 92] on html "**********" at bounding box center [486, 113] width 315 height 142
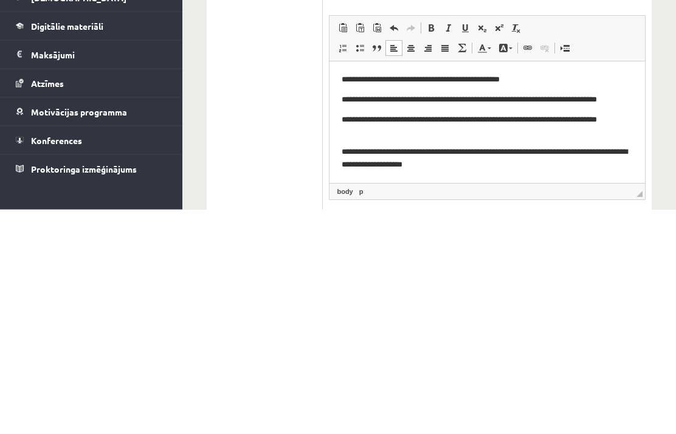
click at [629, 91] on body "**********" at bounding box center [486, 122] width 291 height 97
click at [495, 101] on p "**********" at bounding box center [486, 100] width 290 height 12
click at [624, 92] on body "**********" at bounding box center [486, 122] width 291 height 97
click at [640, 95] on html "**********" at bounding box center [486, 121] width 315 height 121
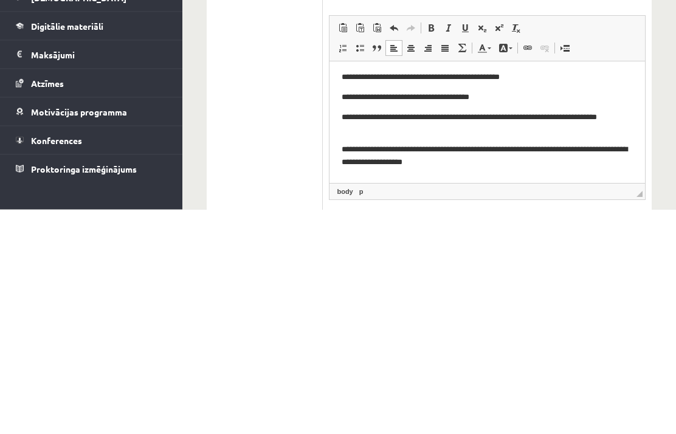
scroll to position [3, 0]
click at [341, 151] on html "**********" at bounding box center [486, 119] width 315 height 121
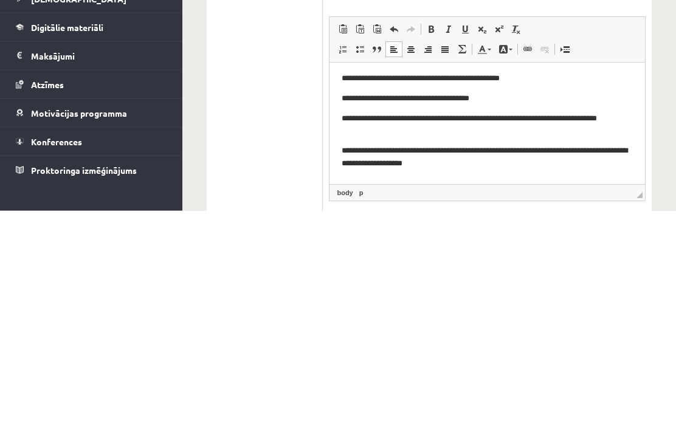
click at [417, 146] on p "**********" at bounding box center [486, 157] width 290 height 24
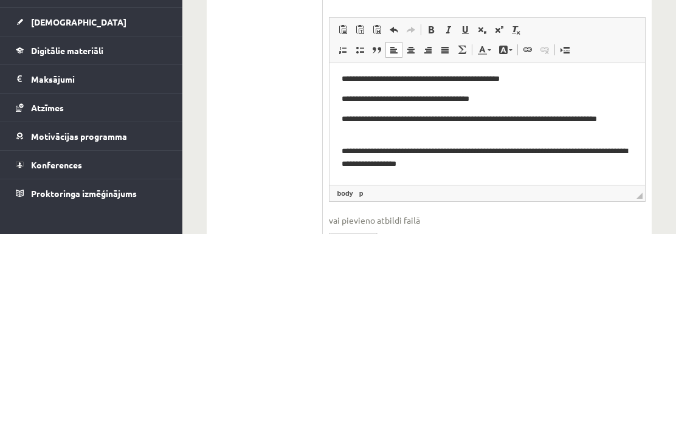
scroll to position [289, 0]
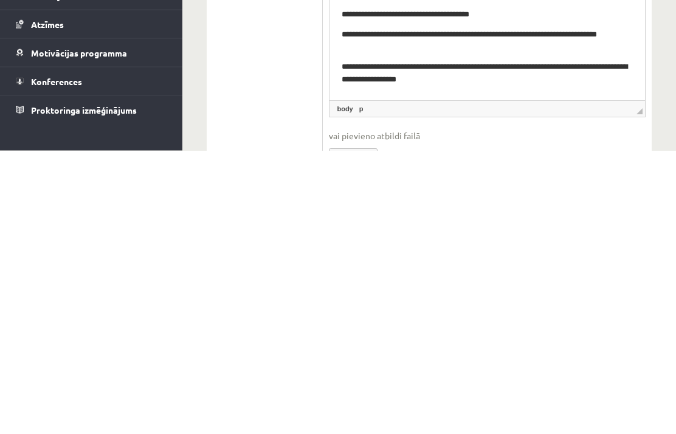
click at [653, 143] on div "Ģeogrāfija 11.a1 JK klase 1. ieskaite , Jana Borisjonoka (11.a1 JK) Parādīt pun…" at bounding box center [428, 330] width 493 height 1145
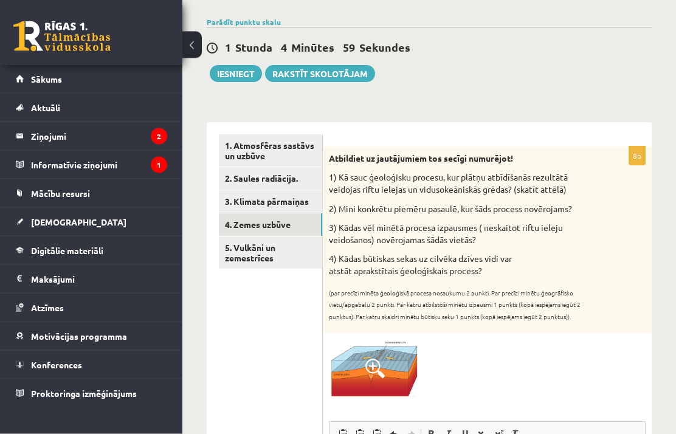
scroll to position [0, 0]
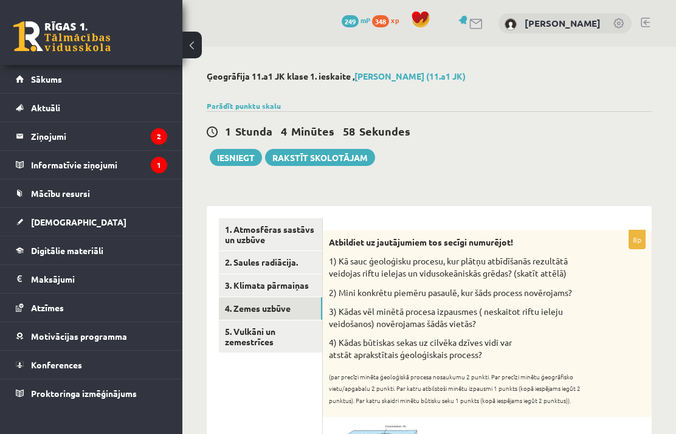
click at [297, 282] on link "3. Klimata pārmaiņas" at bounding box center [270, 285] width 103 height 22
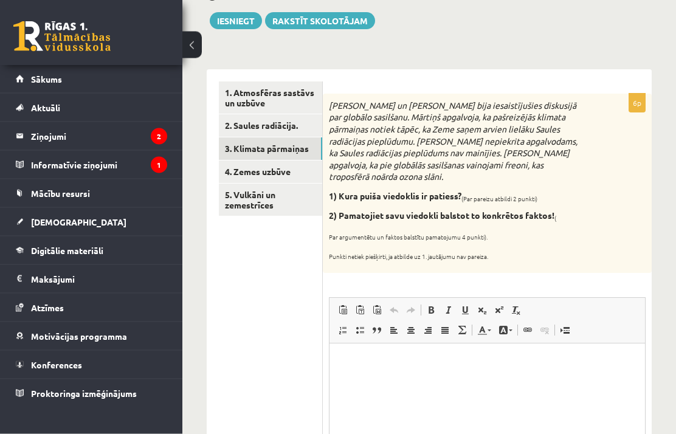
scroll to position [135, 0]
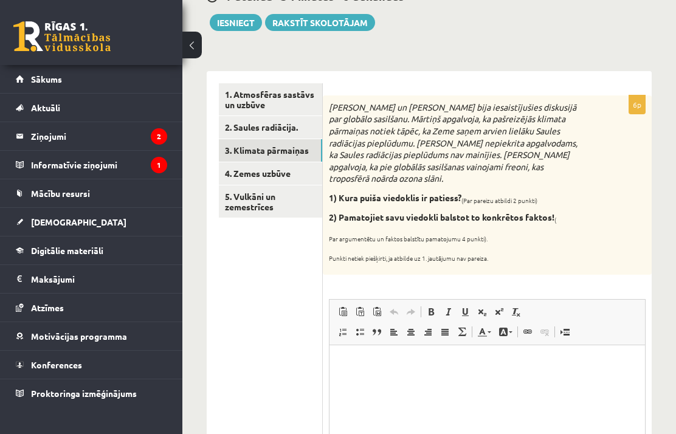
click at [460, 382] on html at bounding box center [486, 363] width 315 height 37
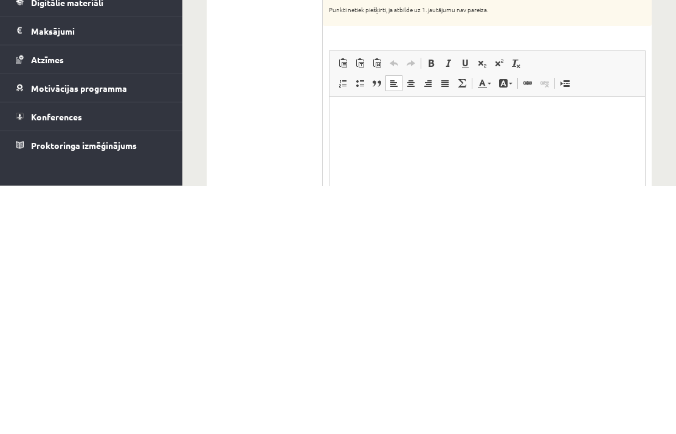
click at [374, 113] on p "Визуальный текстовый редактор, wiswyg-editor-user-answer-47024972347720" at bounding box center [486, 115] width 291 height 13
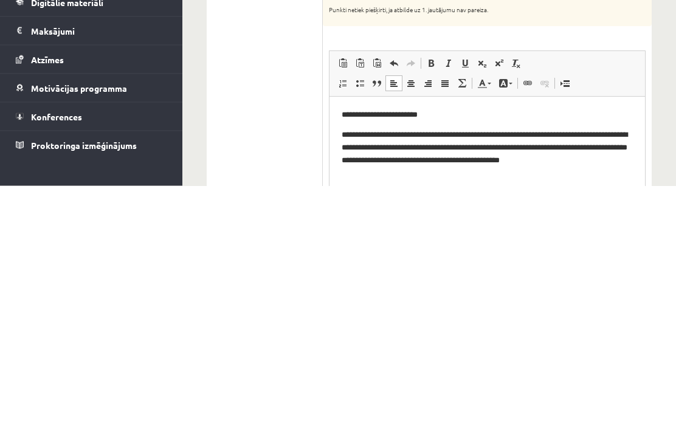
click at [668, 163] on div "Ģeogrāfija 11.a1 JK klase 1. ieskaite , Jana Borisjonoka (11.a1 JK) Parādīt pun…" at bounding box center [428, 399] width 493 height 974
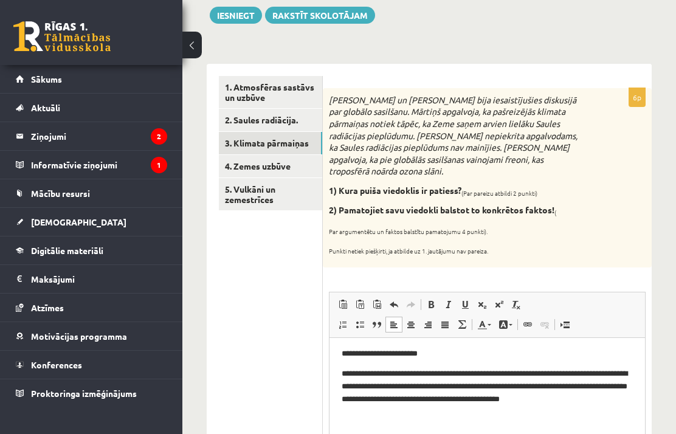
scroll to position [0, 0]
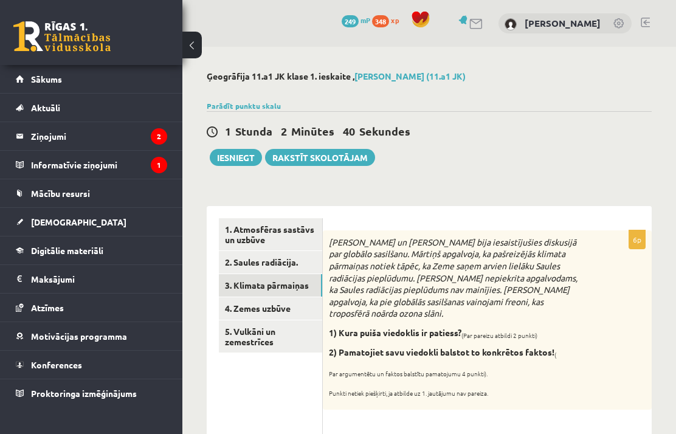
click at [295, 262] on link "2. Saules radiācija." at bounding box center [270, 262] width 103 height 22
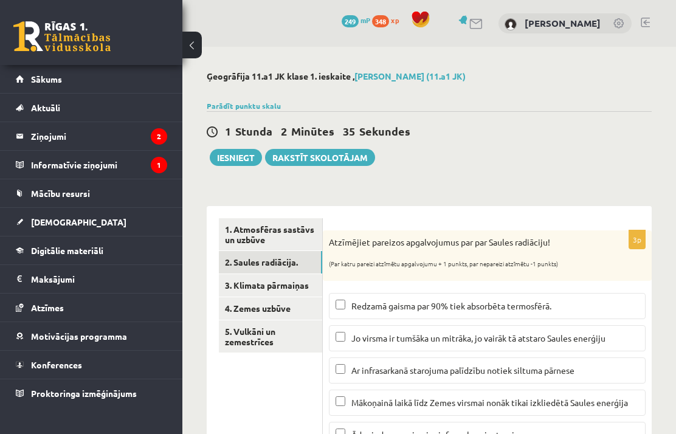
click at [245, 151] on button "Iesniegt" at bounding box center [236, 157] width 52 height 17
